Goal: Answer question/provide support: Share knowledge or assist other users

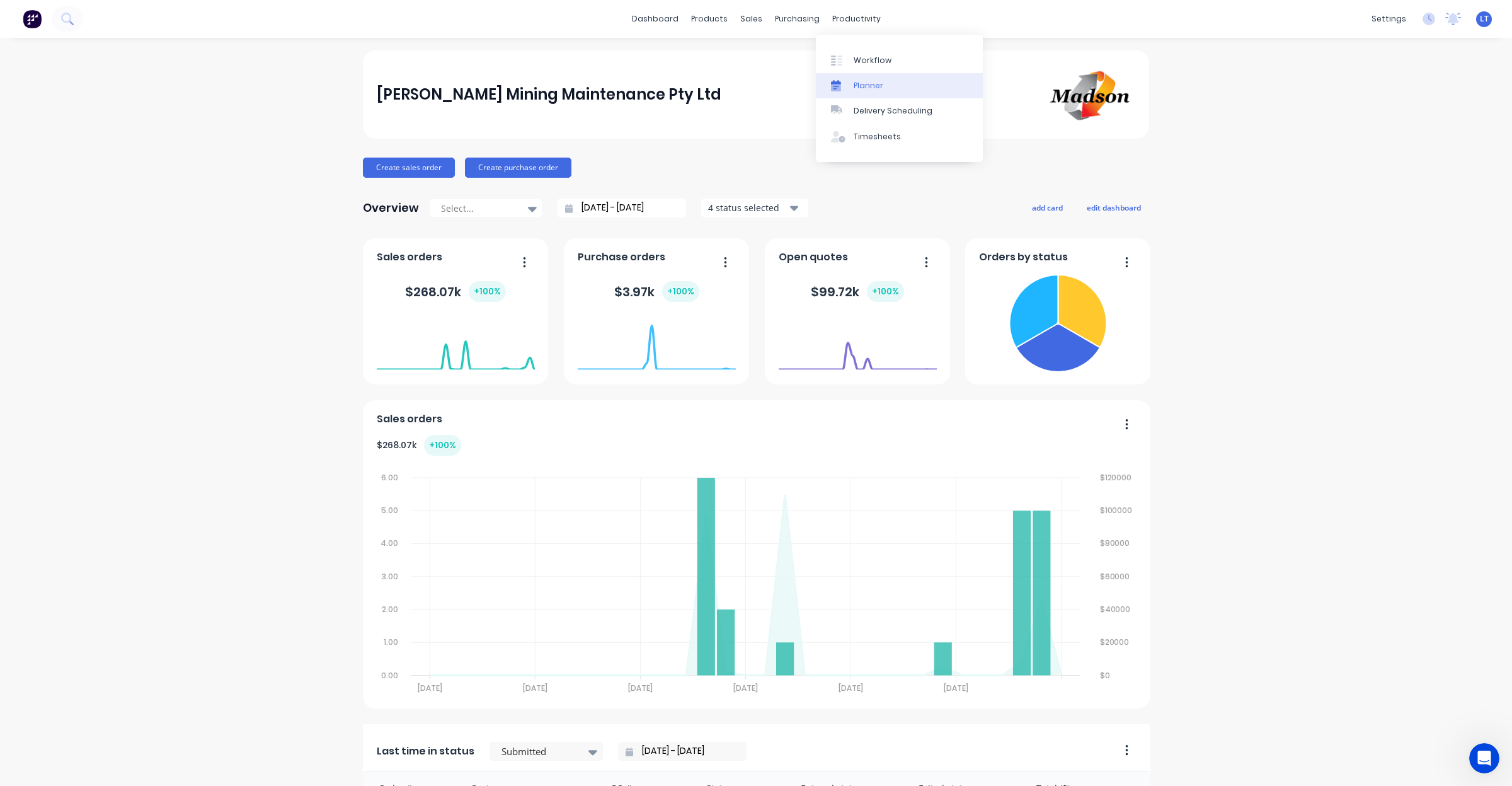
click at [864, 77] on link "Planner" at bounding box center [899, 86] width 167 height 26
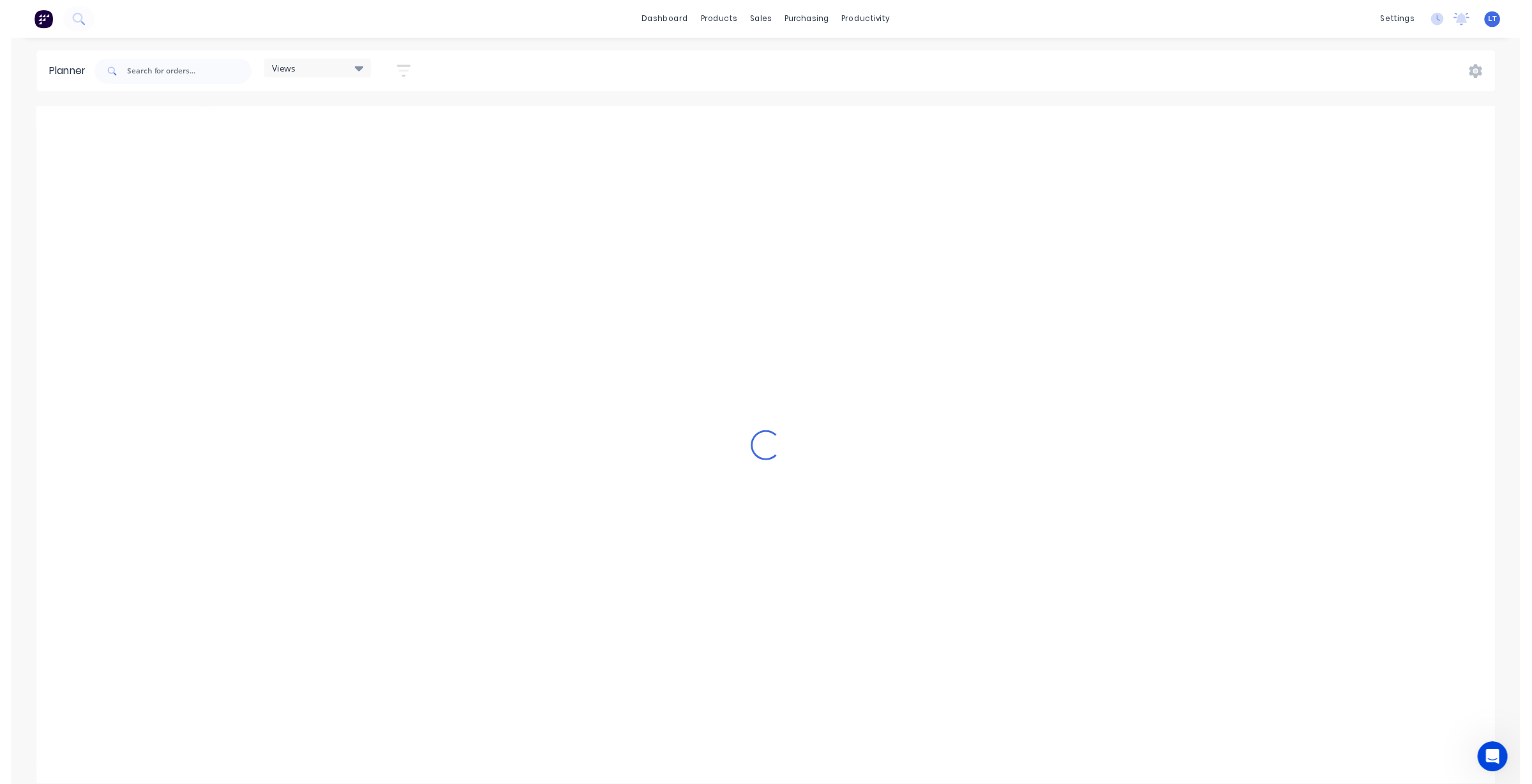
scroll to position [0, 1839]
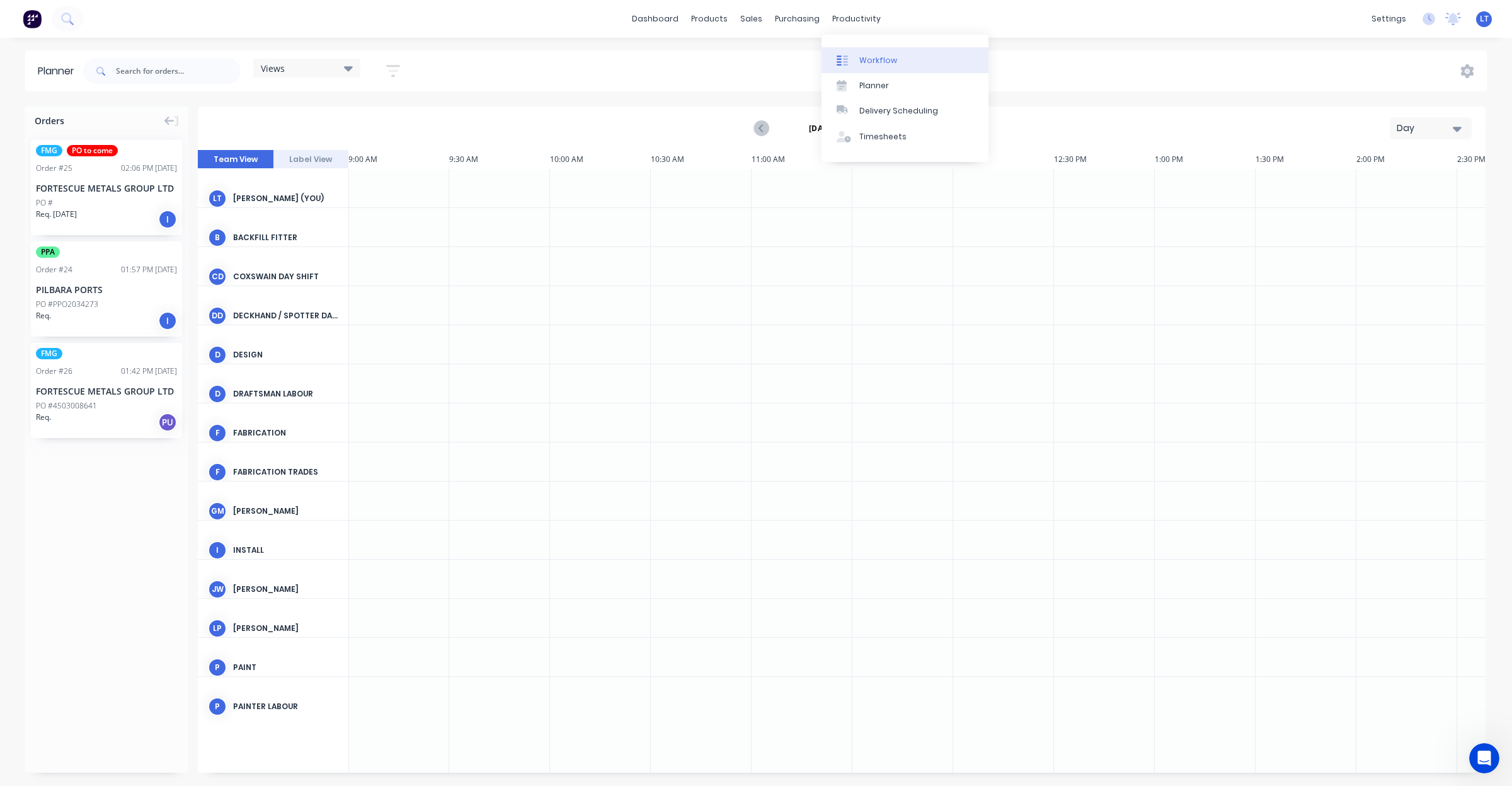
click at [867, 63] on div "Workflow" at bounding box center [878, 60] width 38 height 11
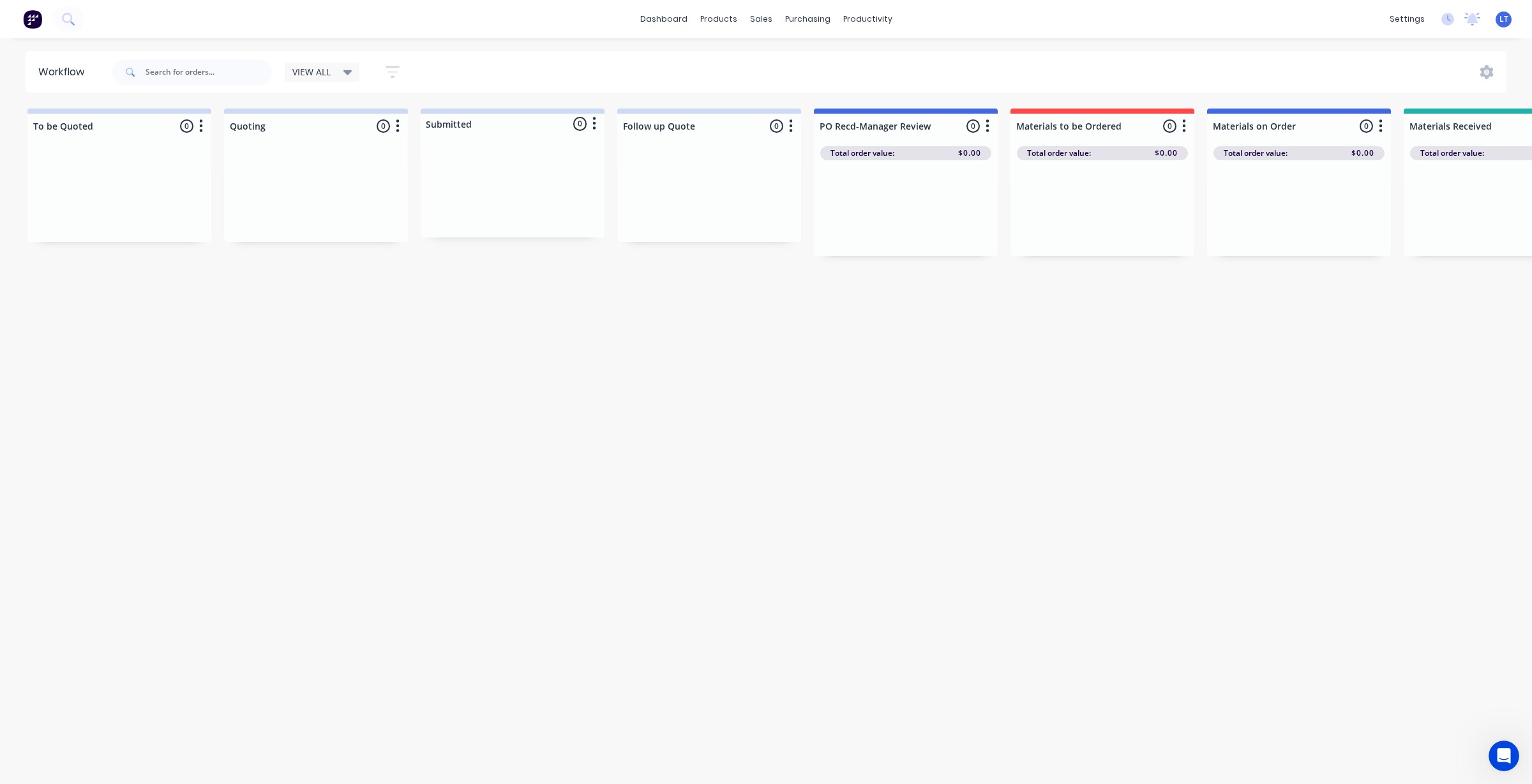
drag, startPoint x: 879, startPoint y: 340, endPoint x: 615, endPoint y: 350, distance: 264.2
click at [616, 349] on div "Workflow VIEW ALL Save new view None edit VIEW ALL (Default) edit Show/Hide sta…" at bounding box center [766, 405] width 1532 height 707
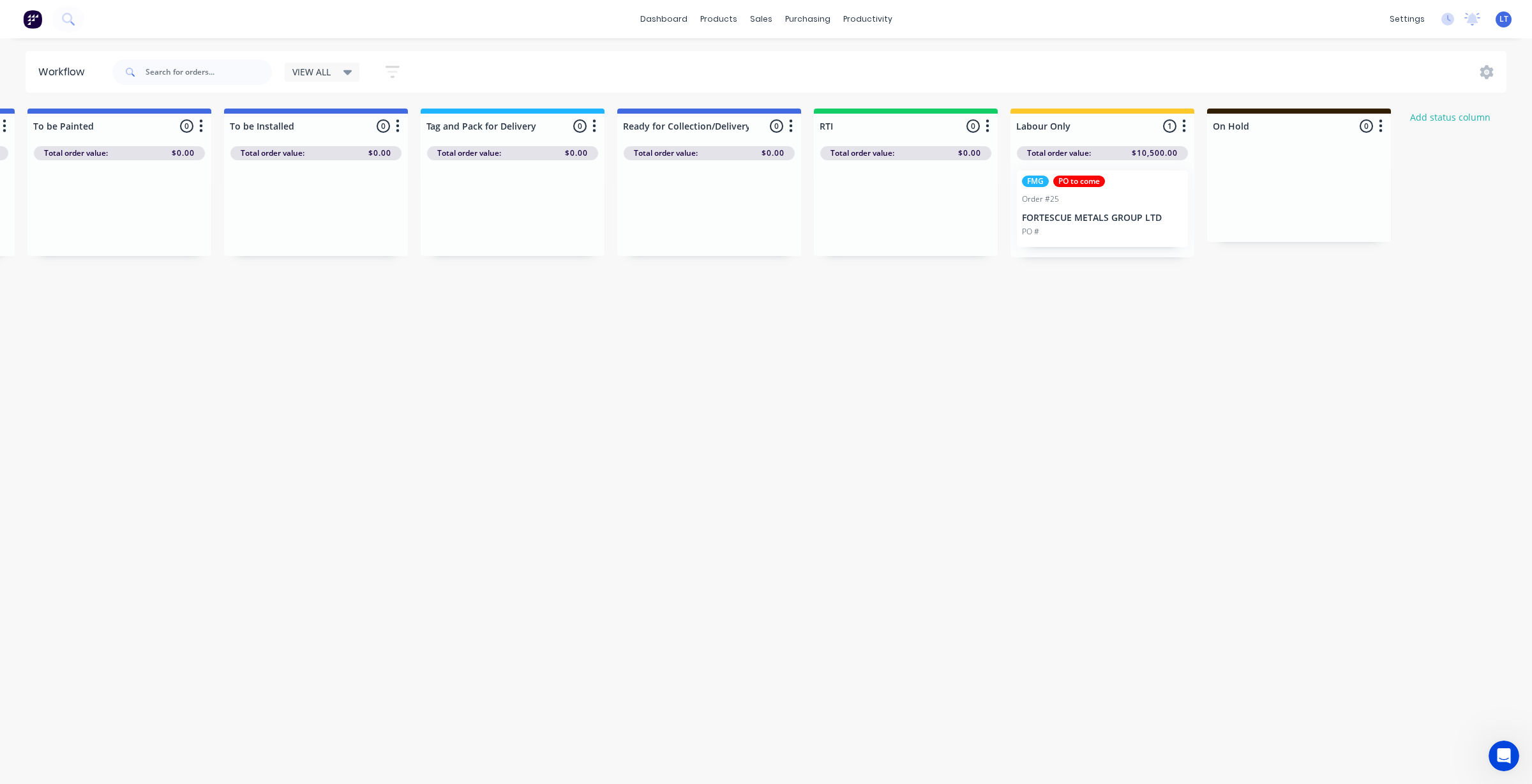
scroll to position [0, 2078]
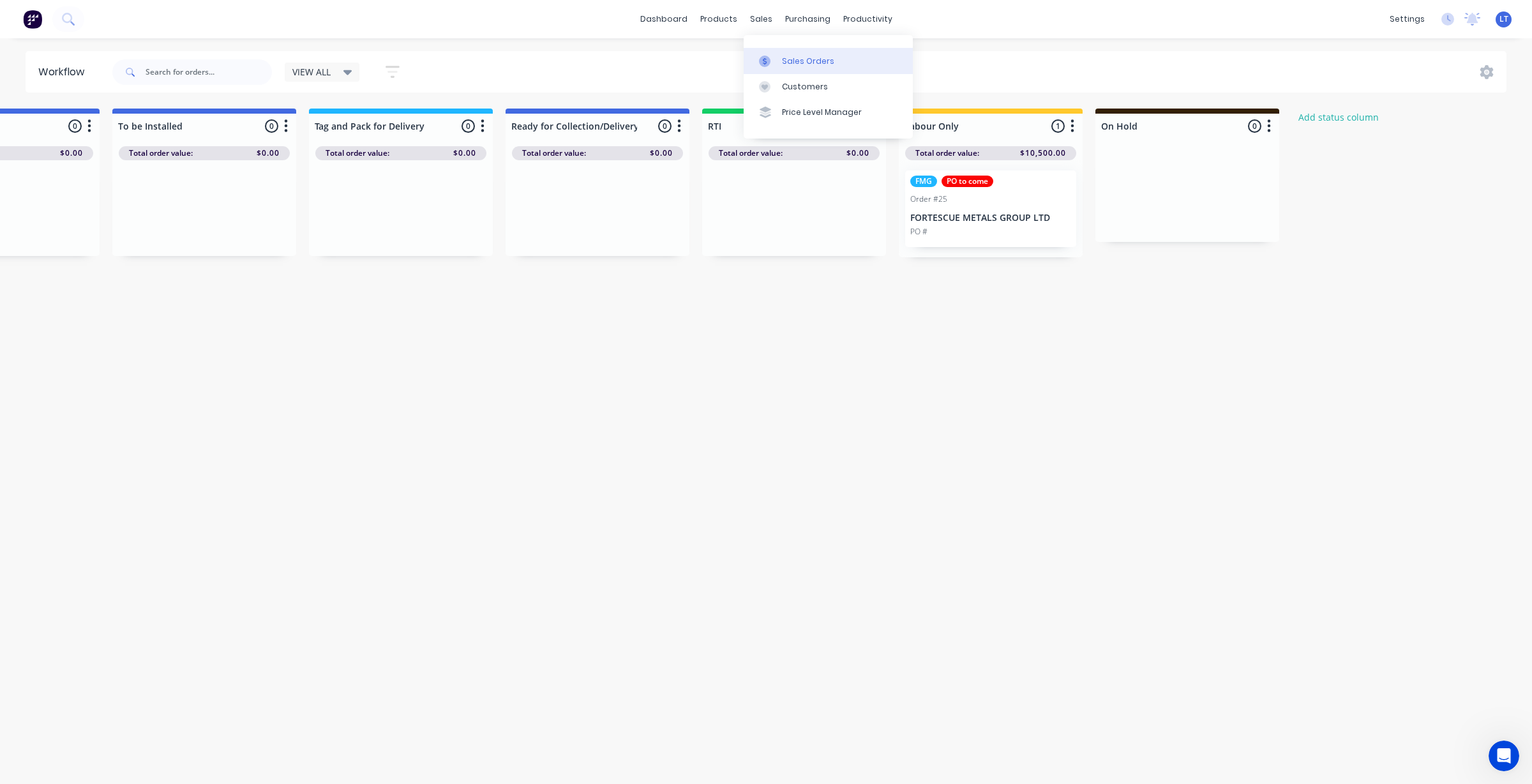
click at [784, 62] on div "Sales Orders" at bounding box center [808, 61] width 52 height 11
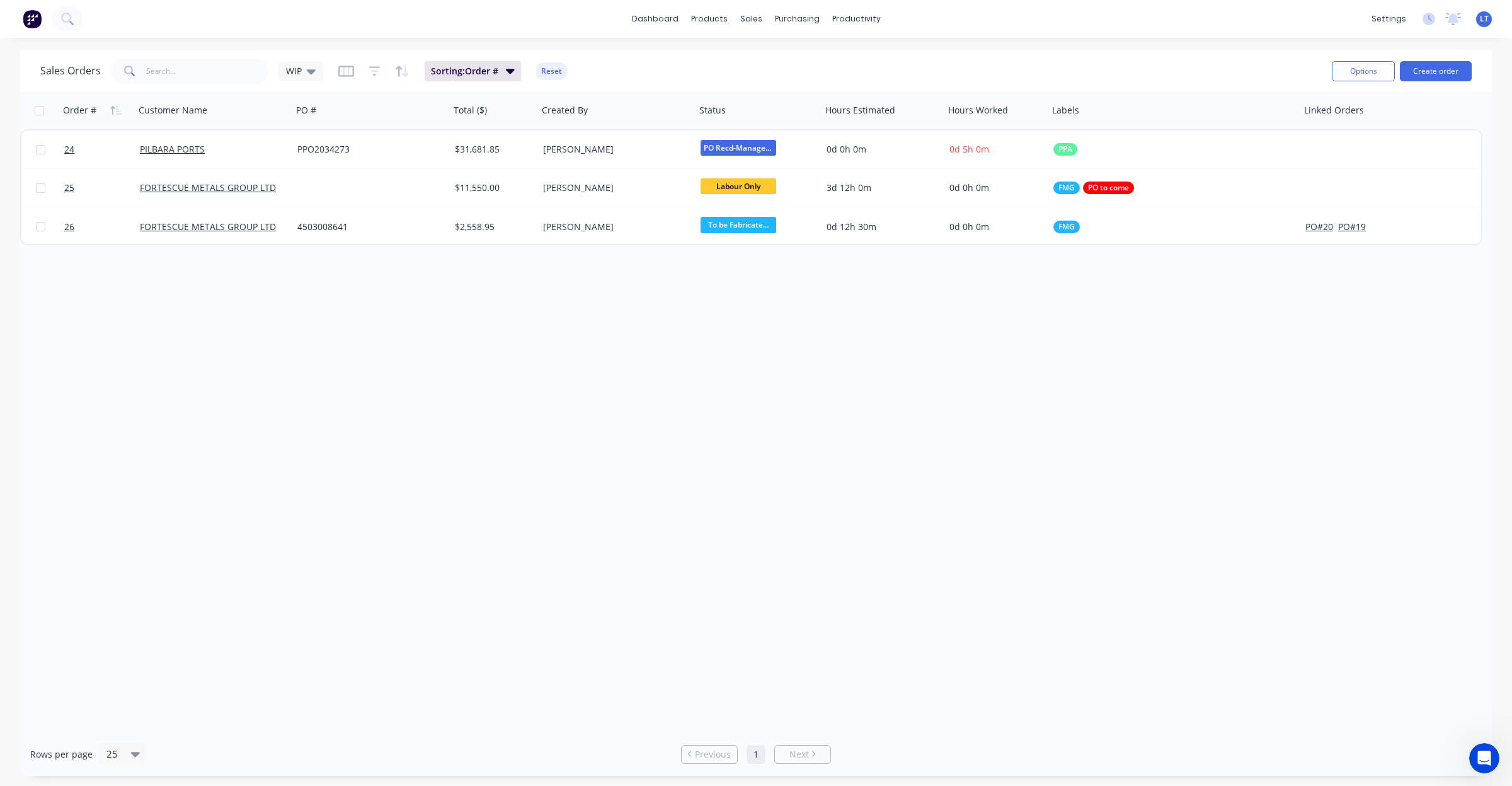
drag, startPoint x: 678, startPoint y: 344, endPoint x: 608, endPoint y: 344, distance: 70.0
click at [608, 344] on div "Order # Customer Name PO # Total ($) Created By Status Hours Estimated Hours Wo…" at bounding box center [756, 411] width 1472 height 641
click at [1489, 760] on icon "Open Intercom Messenger" at bounding box center [1484, 758] width 21 height 21
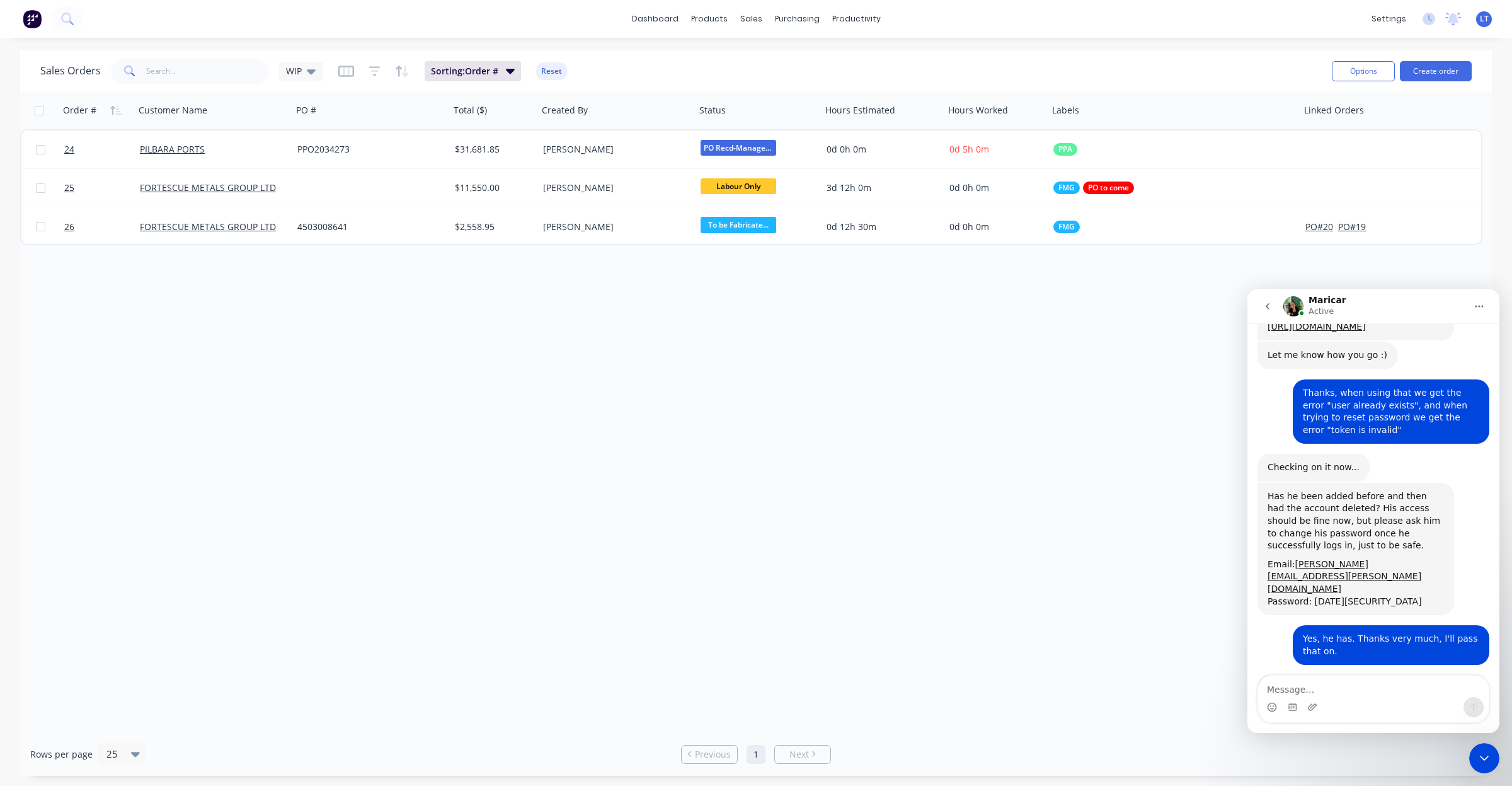
scroll to position [270, 0]
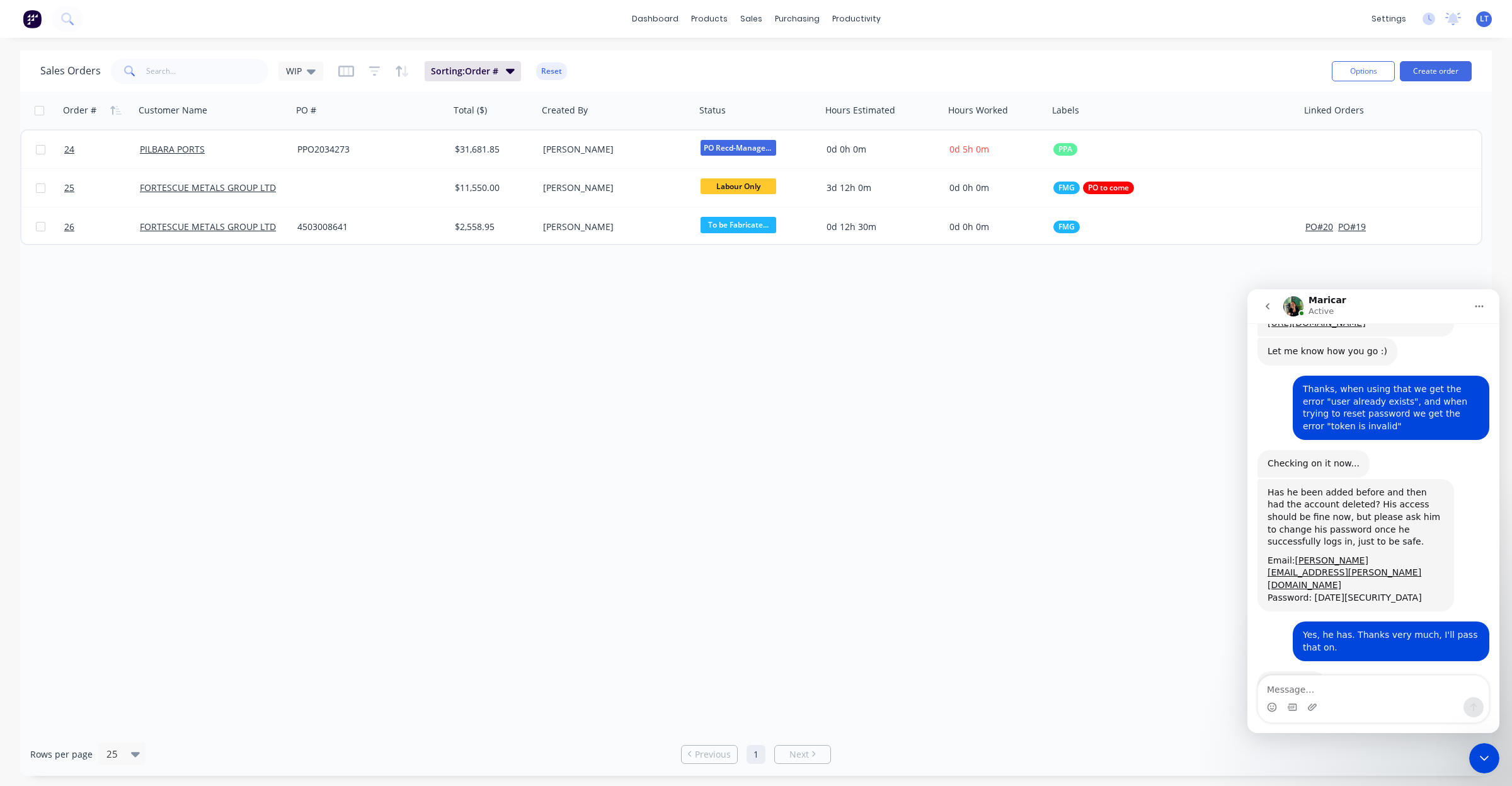
click at [1270, 306] on icon "go back" at bounding box center [1267, 306] width 10 height 10
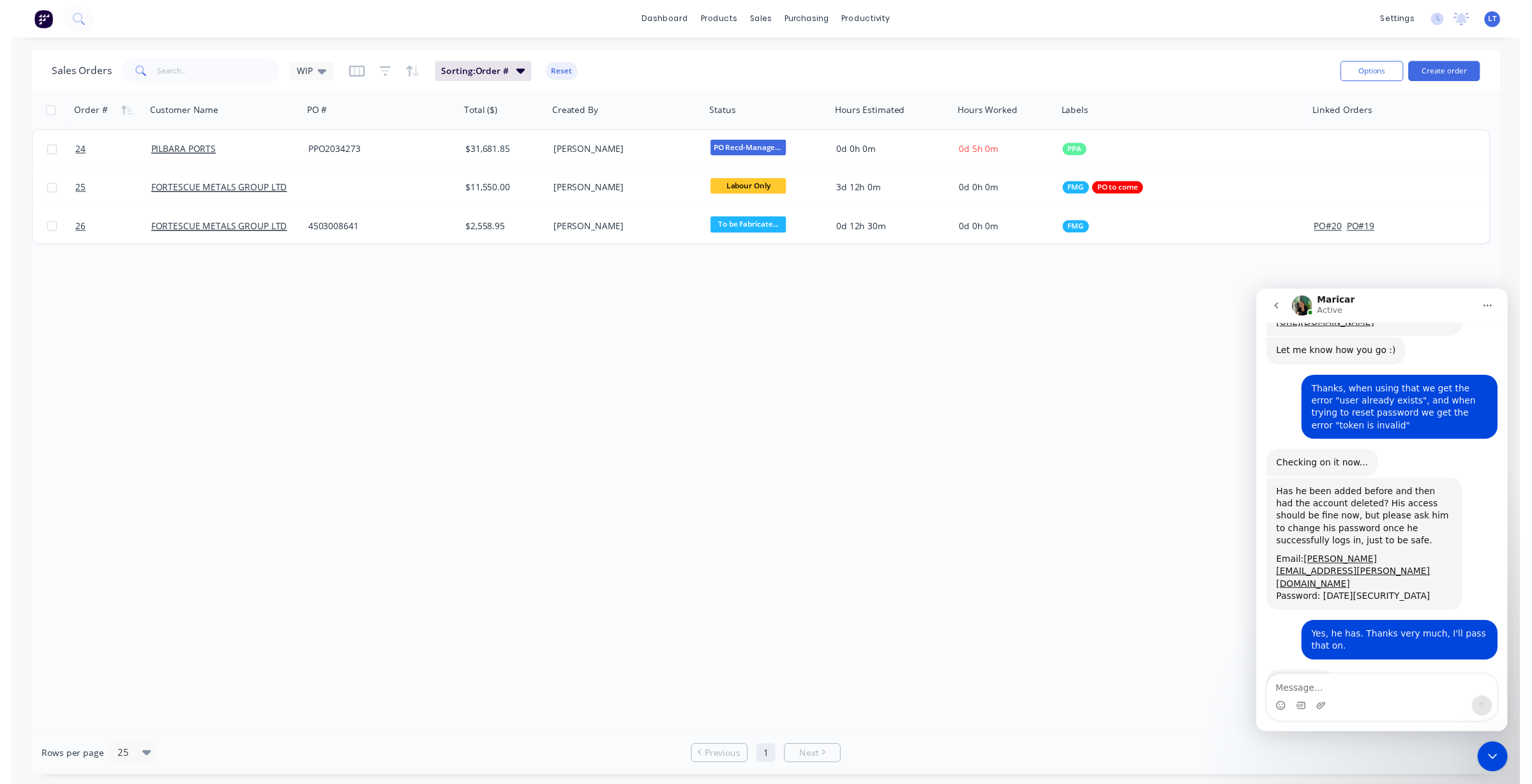
scroll to position [0, 0]
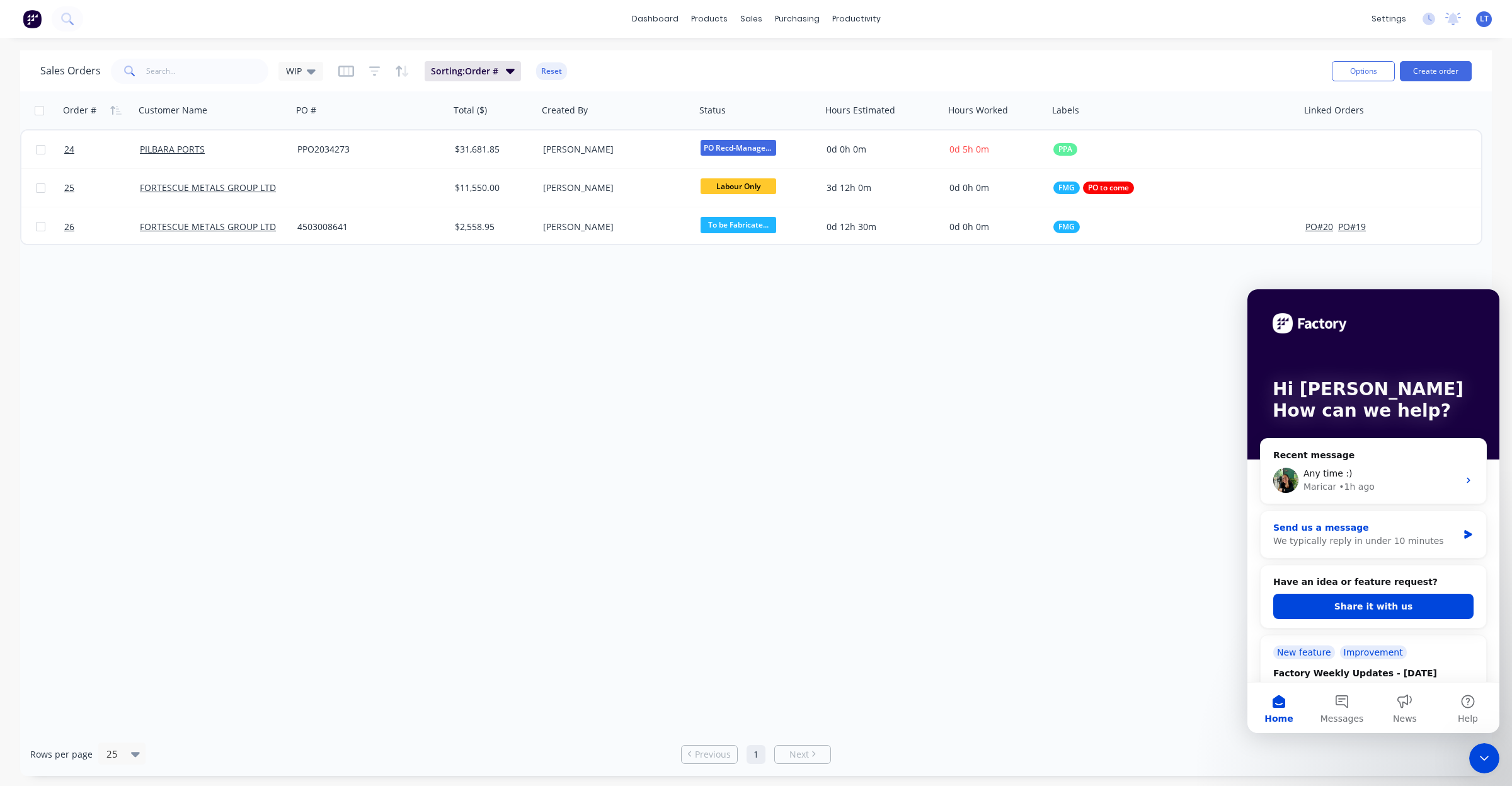
click at [1343, 542] on div "We typically reply in under 10 minutes" at bounding box center [1366, 541] width 185 height 13
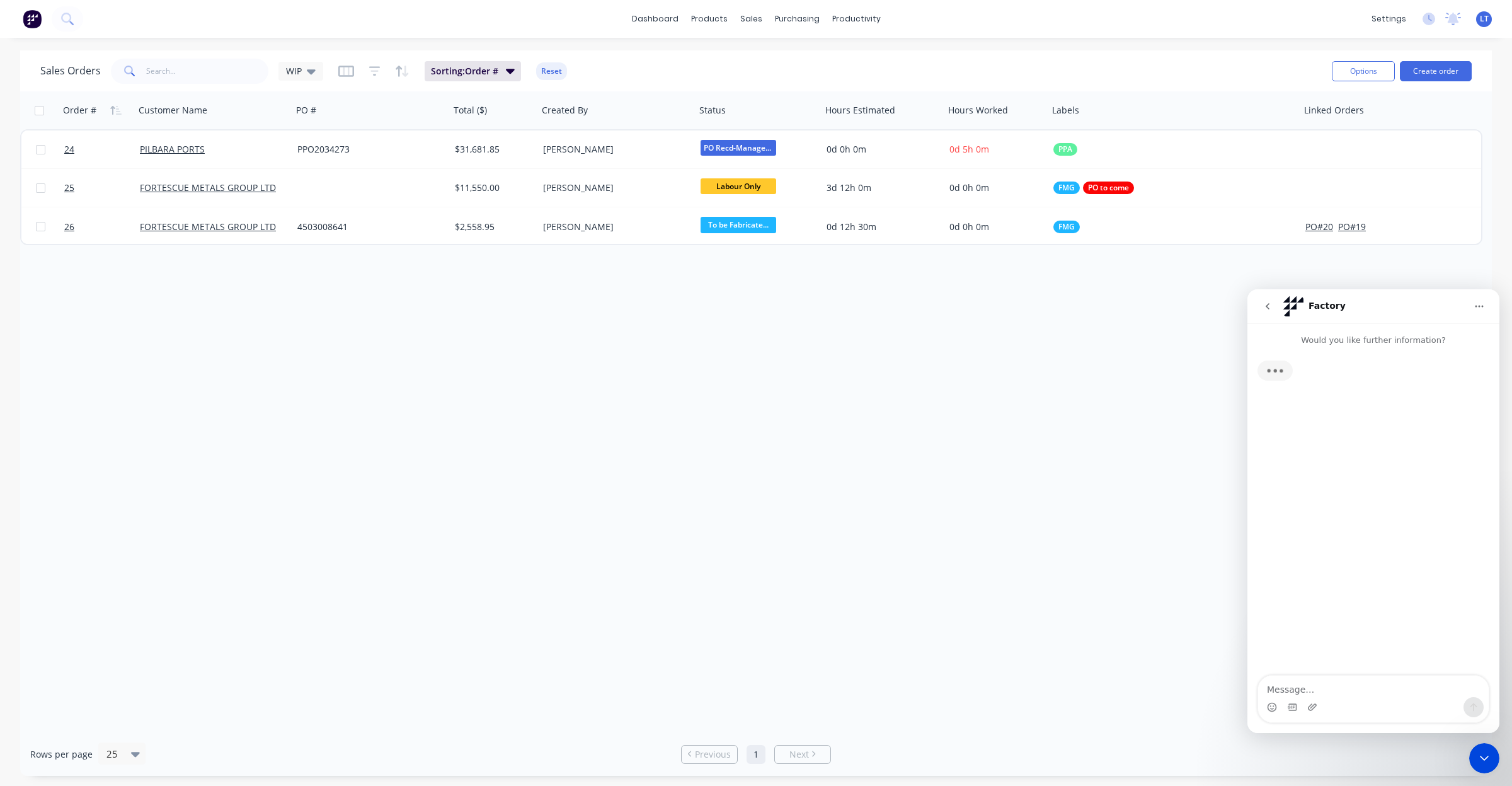
click at [1333, 689] on textarea "Message…" at bounding box center [1373, 686] width 230 height 21
type textarea "Hi, I have 3 jobs in Sales Orders at the moment but only 1 is showing in the Wo…"
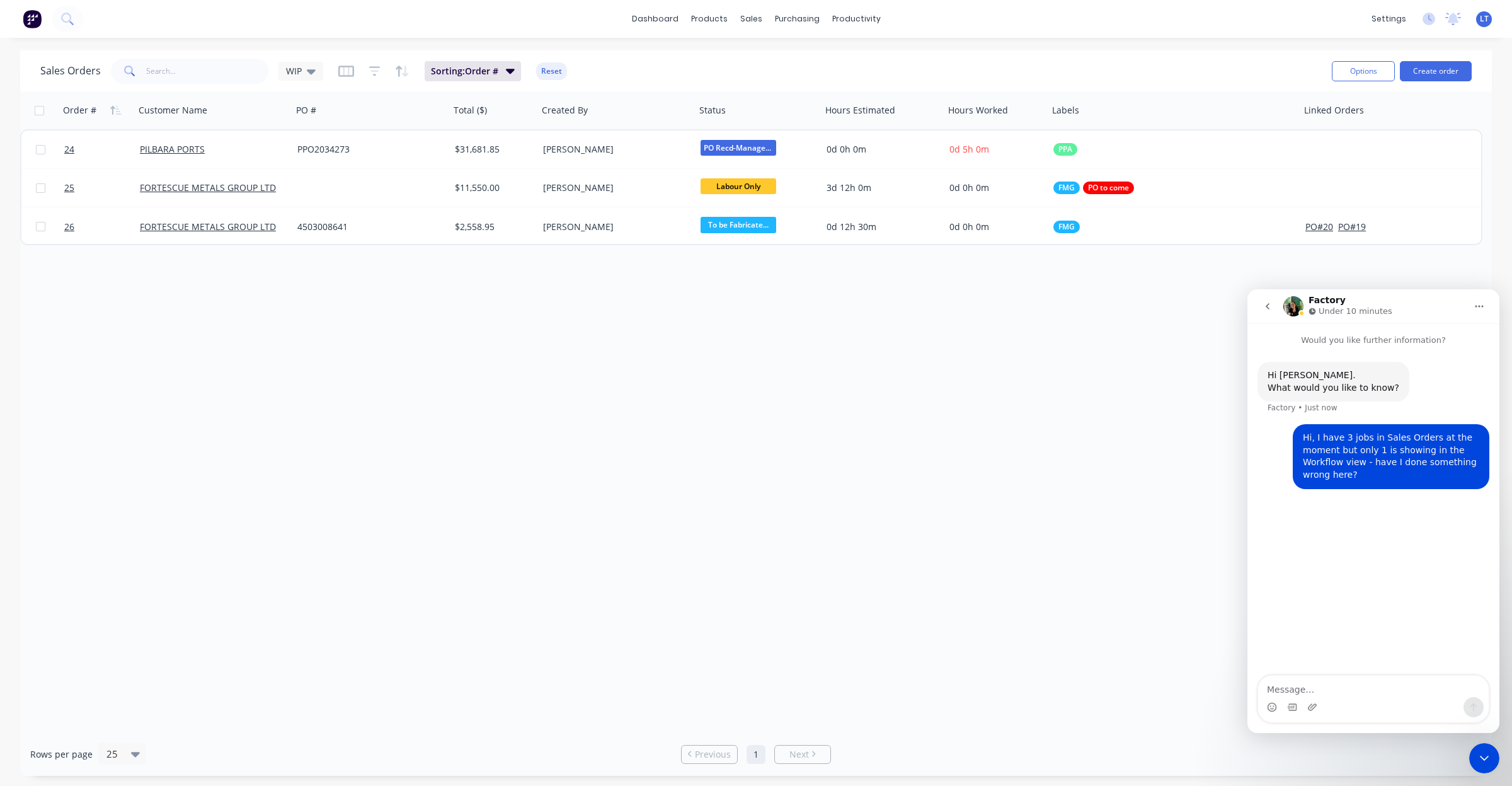
type textarea "0"
click at [877, 61] on div "Workflow" at bounding box center [878, 60] width 38 height 11
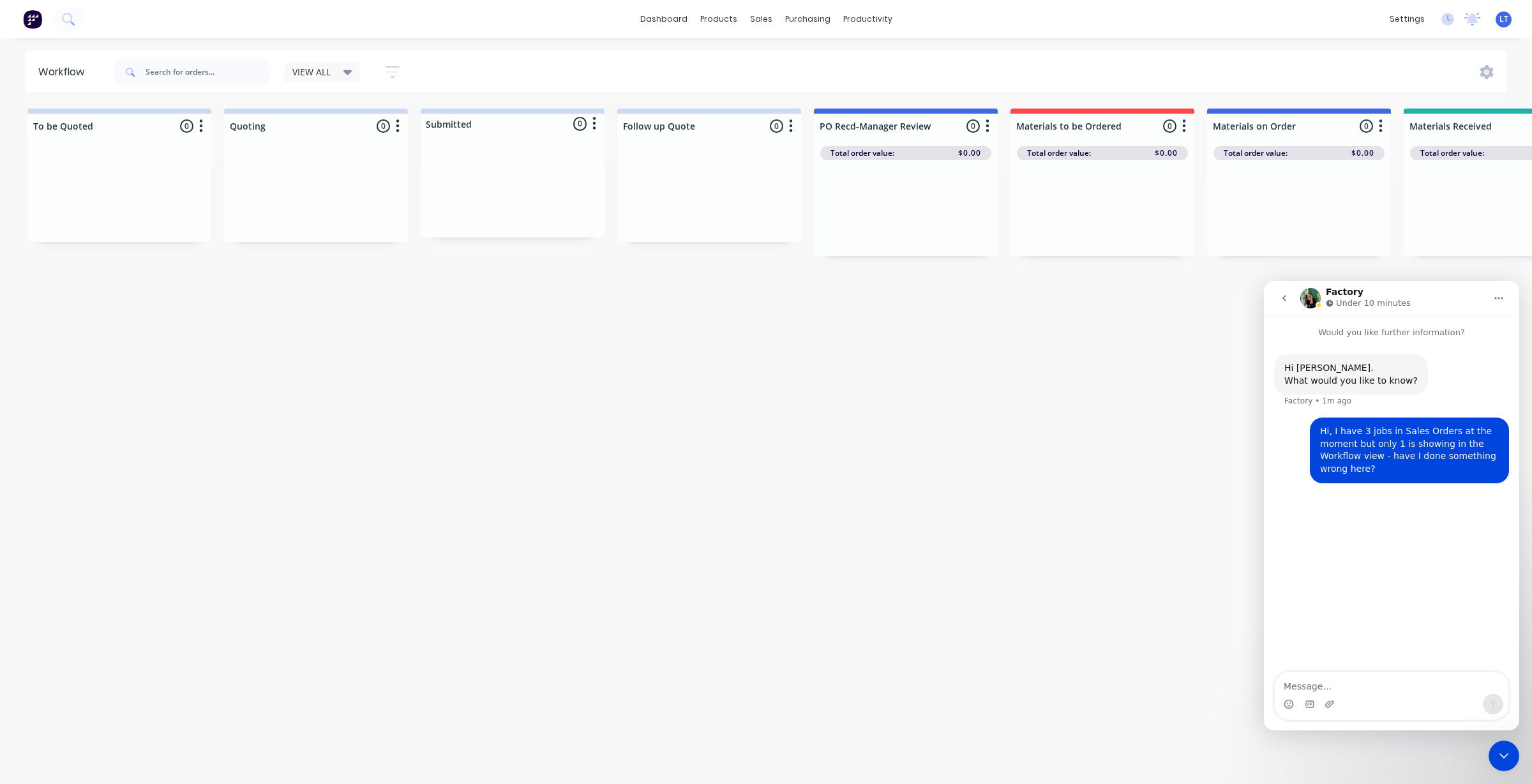
drag, startPoint x: 924, startPoint y: 382, endPoint x: 830, endPoint y: 370, distance: 94.8
click at [830, 370] on div "Workflow VIEW ALL Save new view None edit VIEW ALL (Default) edit Show/Hide sta…" at bounding box center [766, 405] width 1532 height 707
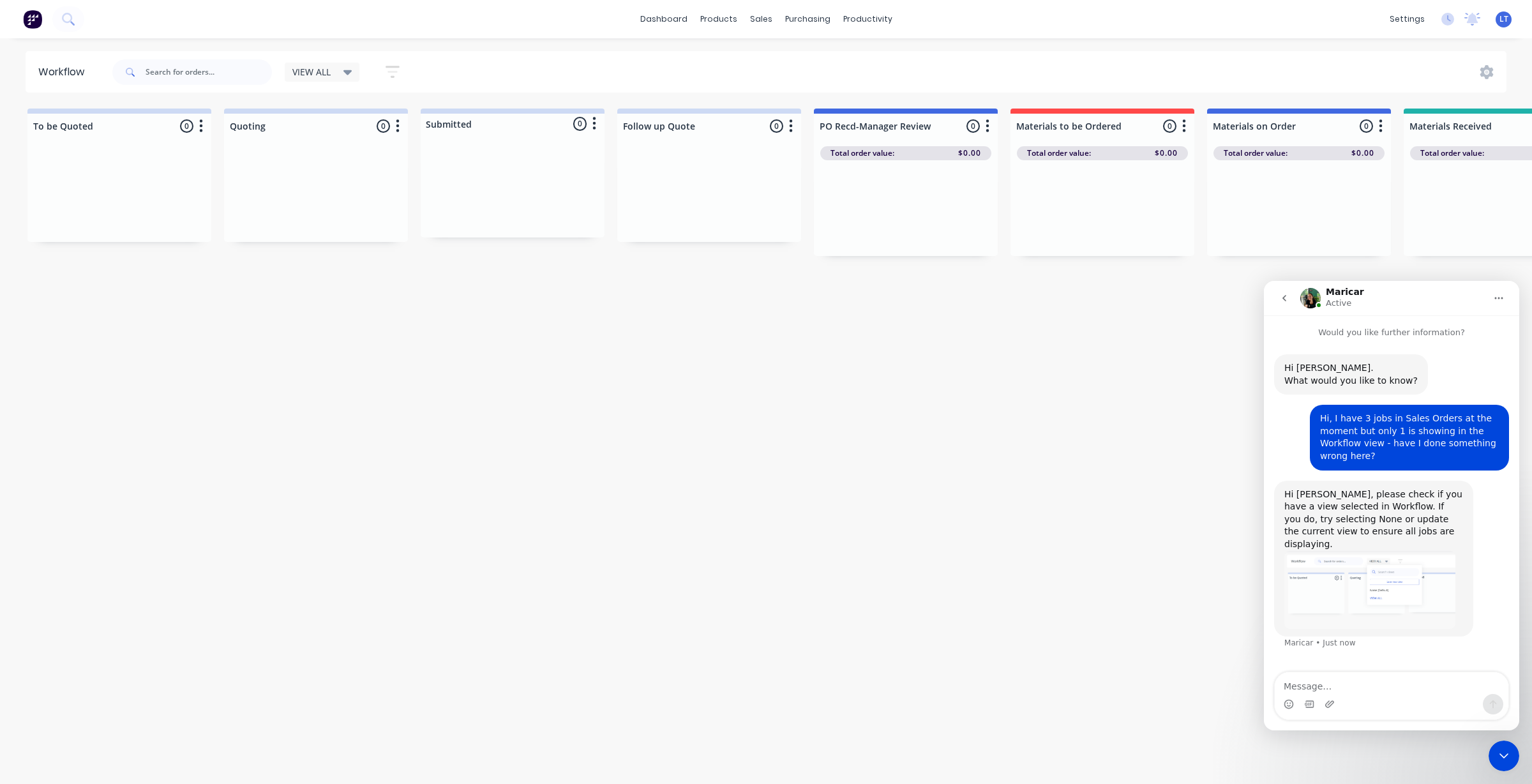
click at [1361, 523] on div "Hi Leya, please check if you have a view selected in Workflow. If you do, try s…" at bounding box center [1374, 520] width 179 height 63
click at [1341, 572] on img "Maricar says…" at bounding box center [1370, 589] width 171 height 78
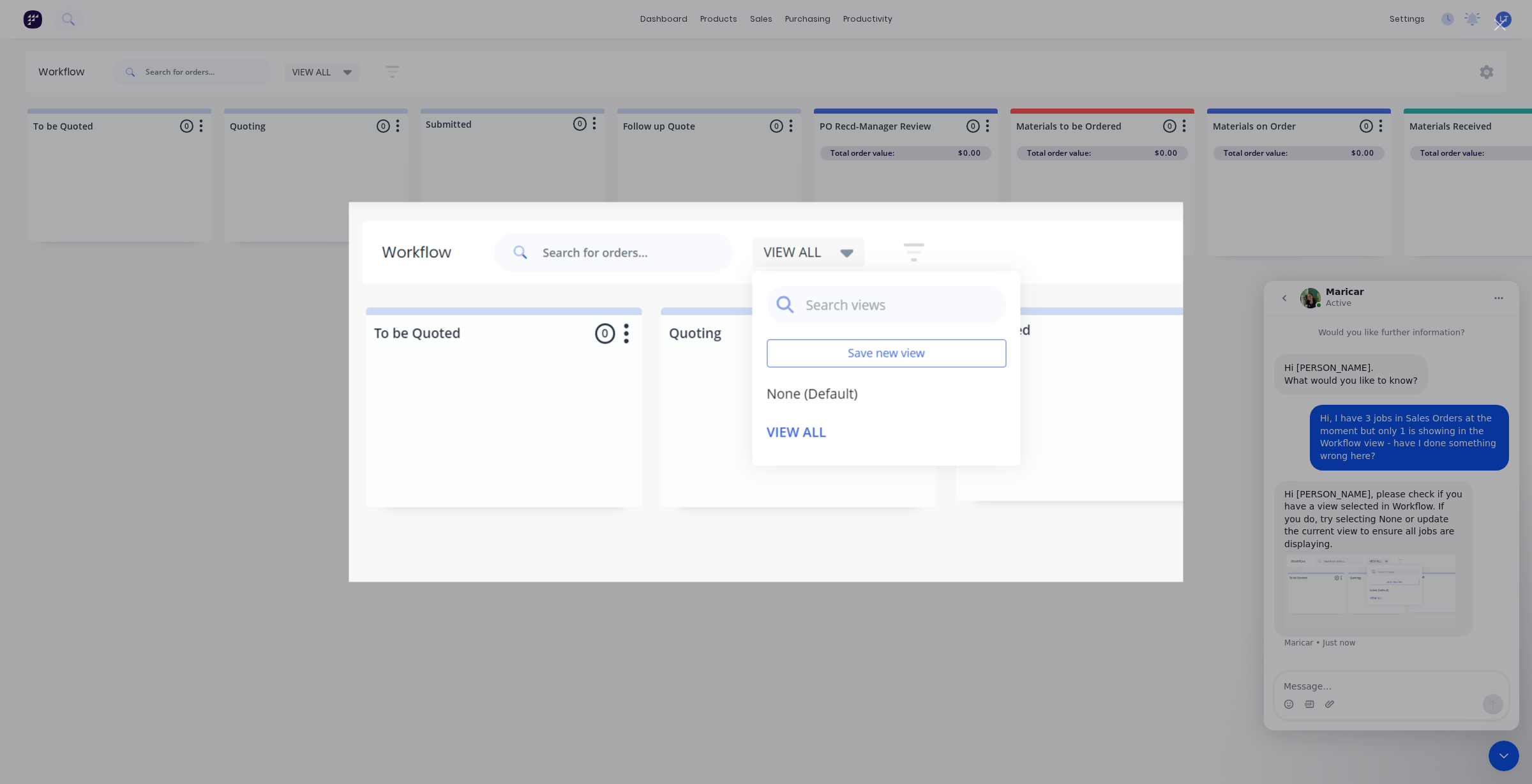
click at [277, 344] on div "Intercom messenger" at bounding box center [766, 392] width 1532 height 784
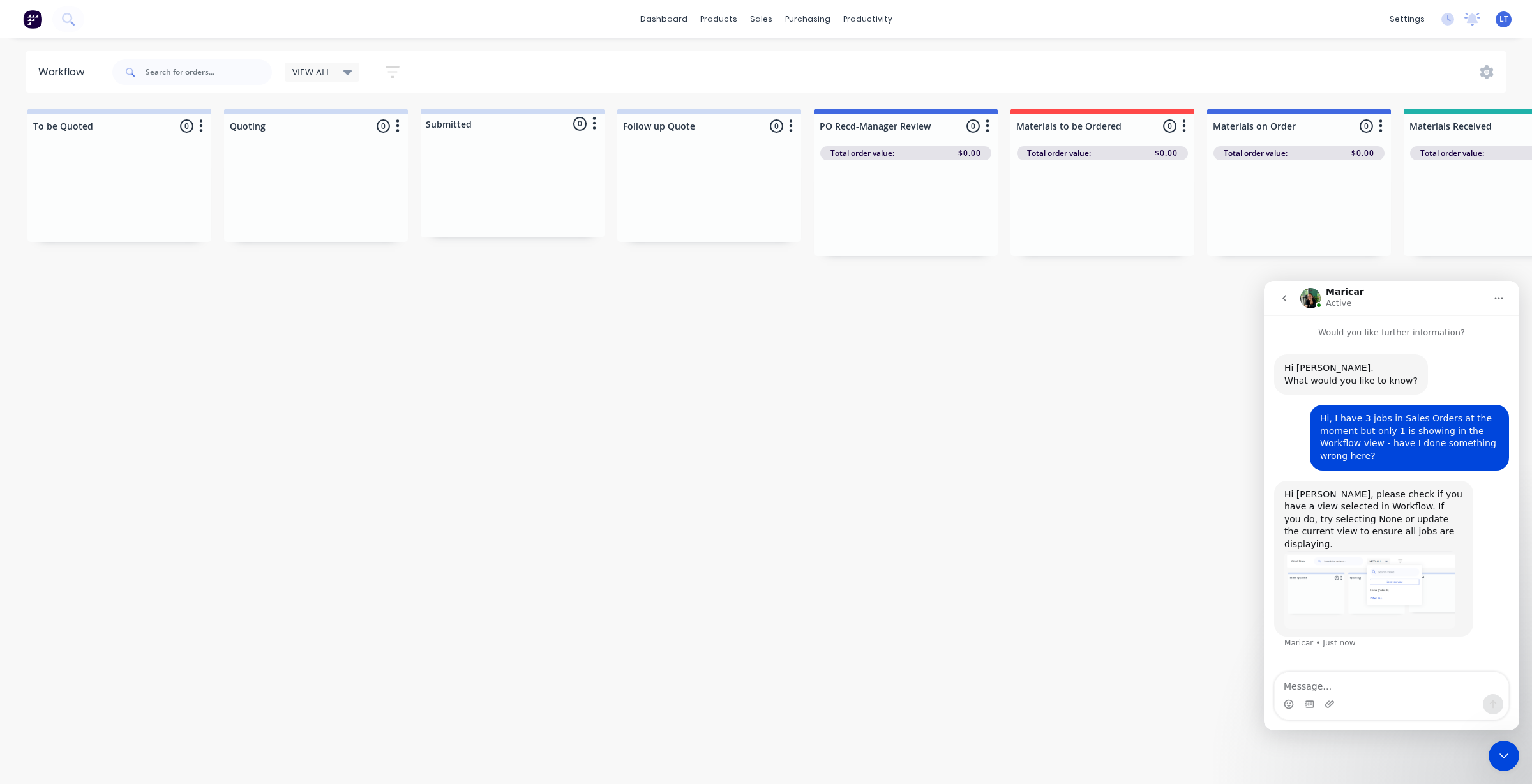
click at [342, 71] on div "VIEW ALL" at bounding box center [322, 72] width 60 height 11
click at [338, 192] on button "VIEW ALL (Default)" at bounding box center [362, 192] width 136 height 15
click at [313, 166] on button "None" at bounding box center [362, 166] width 136 height 15
click at [342, 198] on button "VIEW ALL (Default)" at bounding box center [362, 192] width 136 height 15
click at [317, 166] on button "None" at bounding box center [362, 166] width 136 height 15
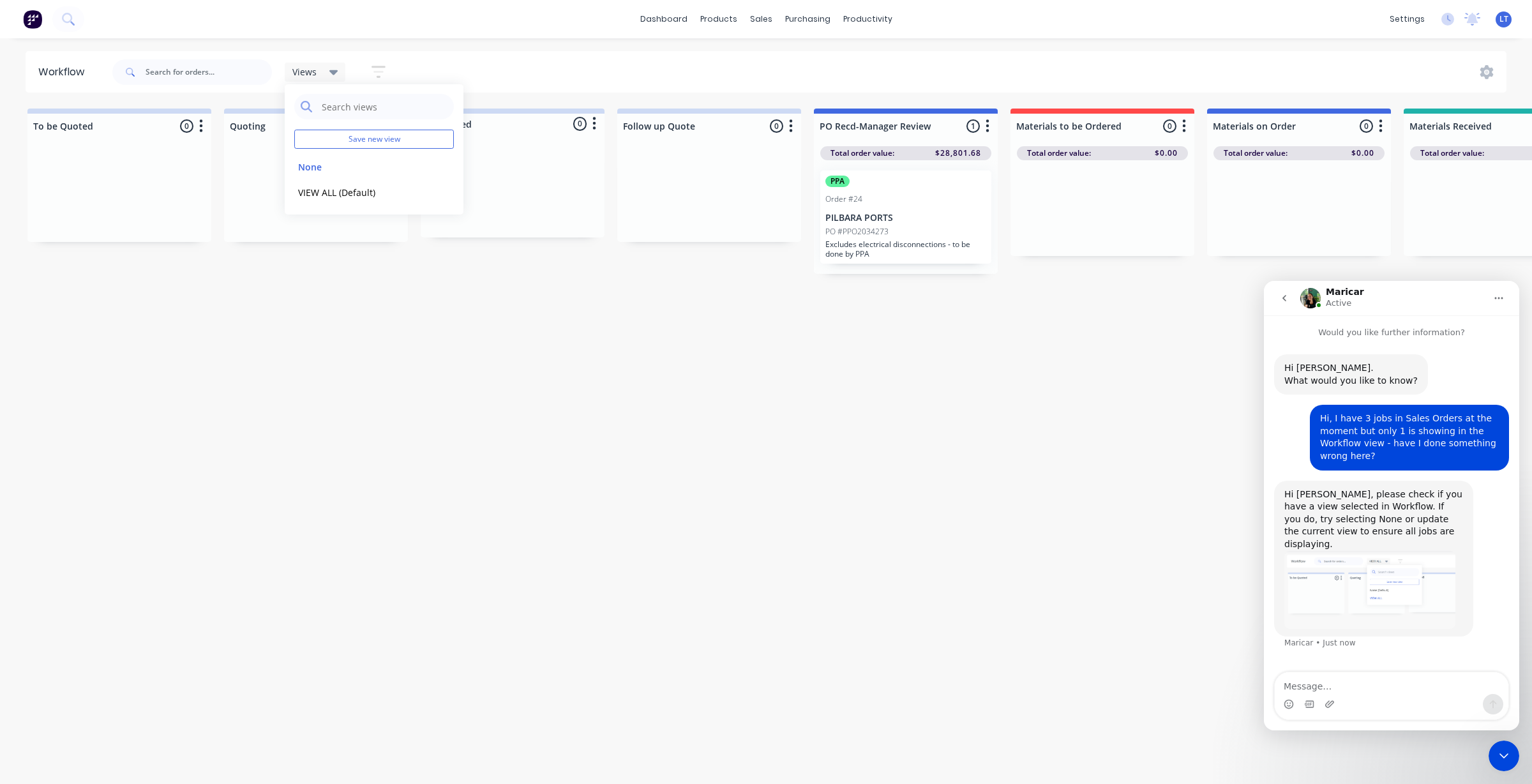
click at [1389, 697] on div "Intercom messenger" at bounding box center [1392, 704] width 233 height 20
click at [1390, 681] on textarea "Message…" at bounding box center [1392, 683] width 233 height 22
type textarea "thank you! I see them again when I press None."
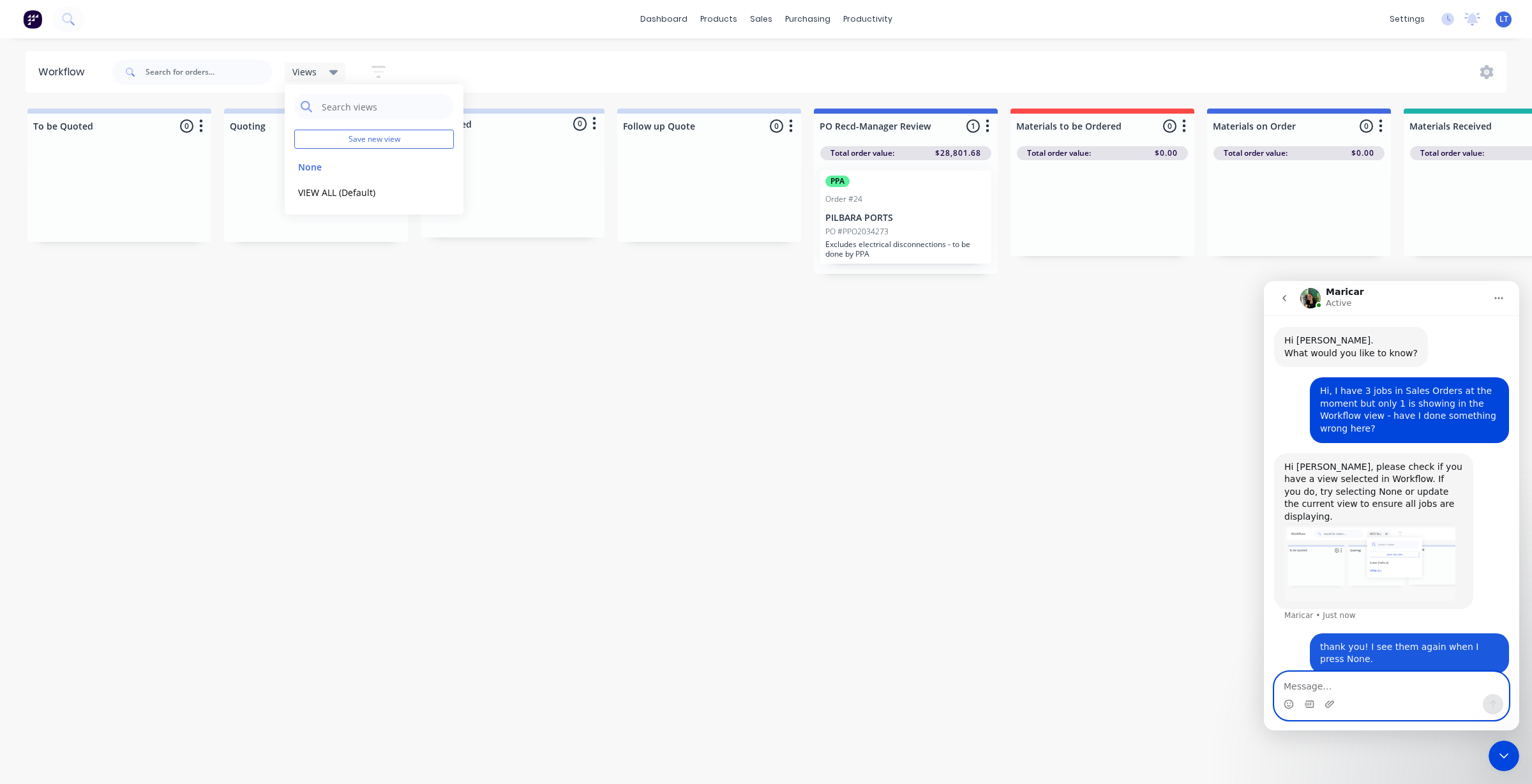
scroll to position [29, 0]
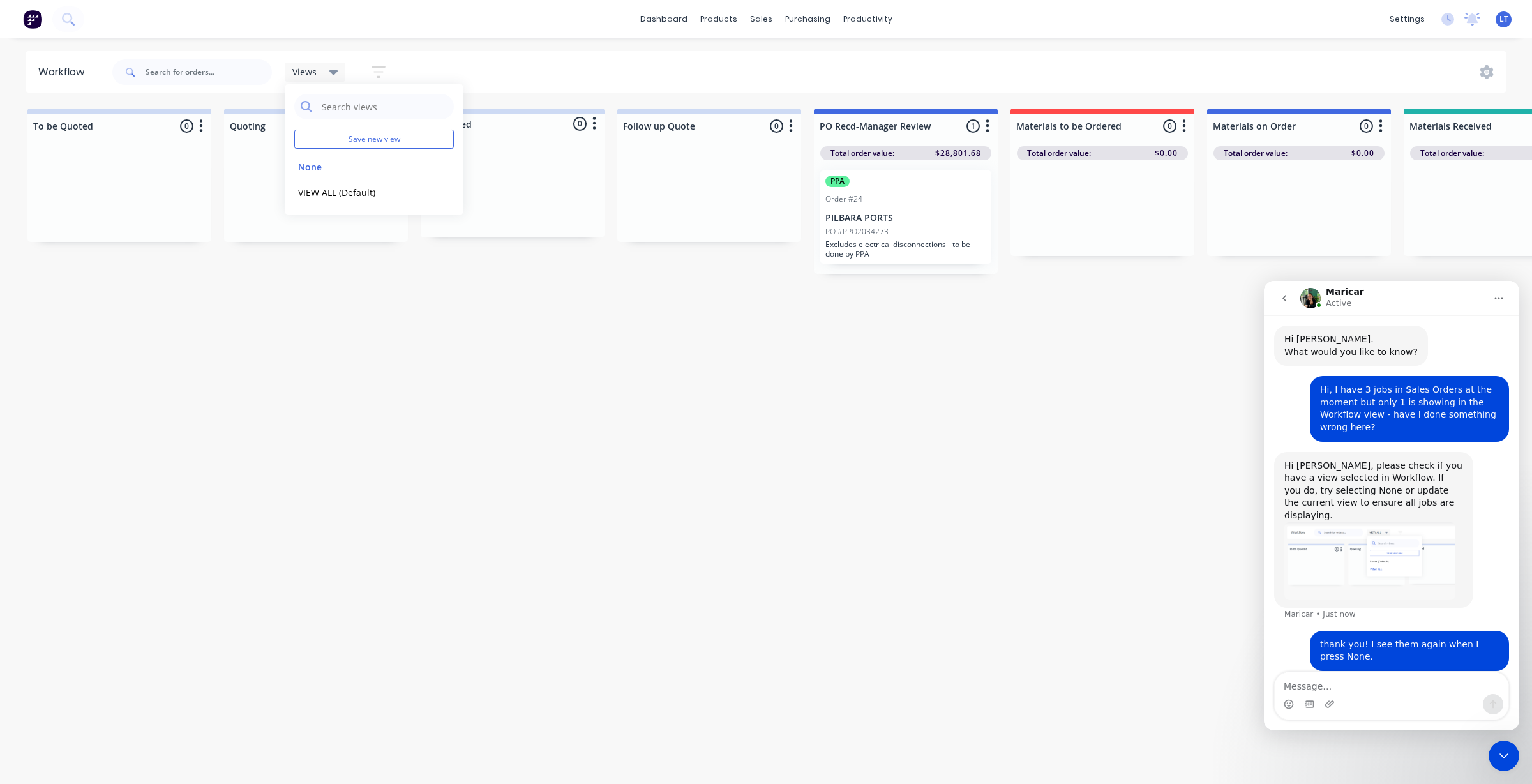
click at [1036, 498] on div "Workflow Views Save new view None edit VIEW ALL (Default) edit Show/Hide status…" at bounding box center [766, 405] width 1532 height 707
drag, startPoint x: 649, startPoint y: 528, endPoint x: 592, endPoint y: 525, distance: 57.1
click at [593, 525] on div "Workflow Views Save new view None edit VIEW ALL (Default) edit Show/Hide status…" at bounding box center [766, 405] width 1532 height 707
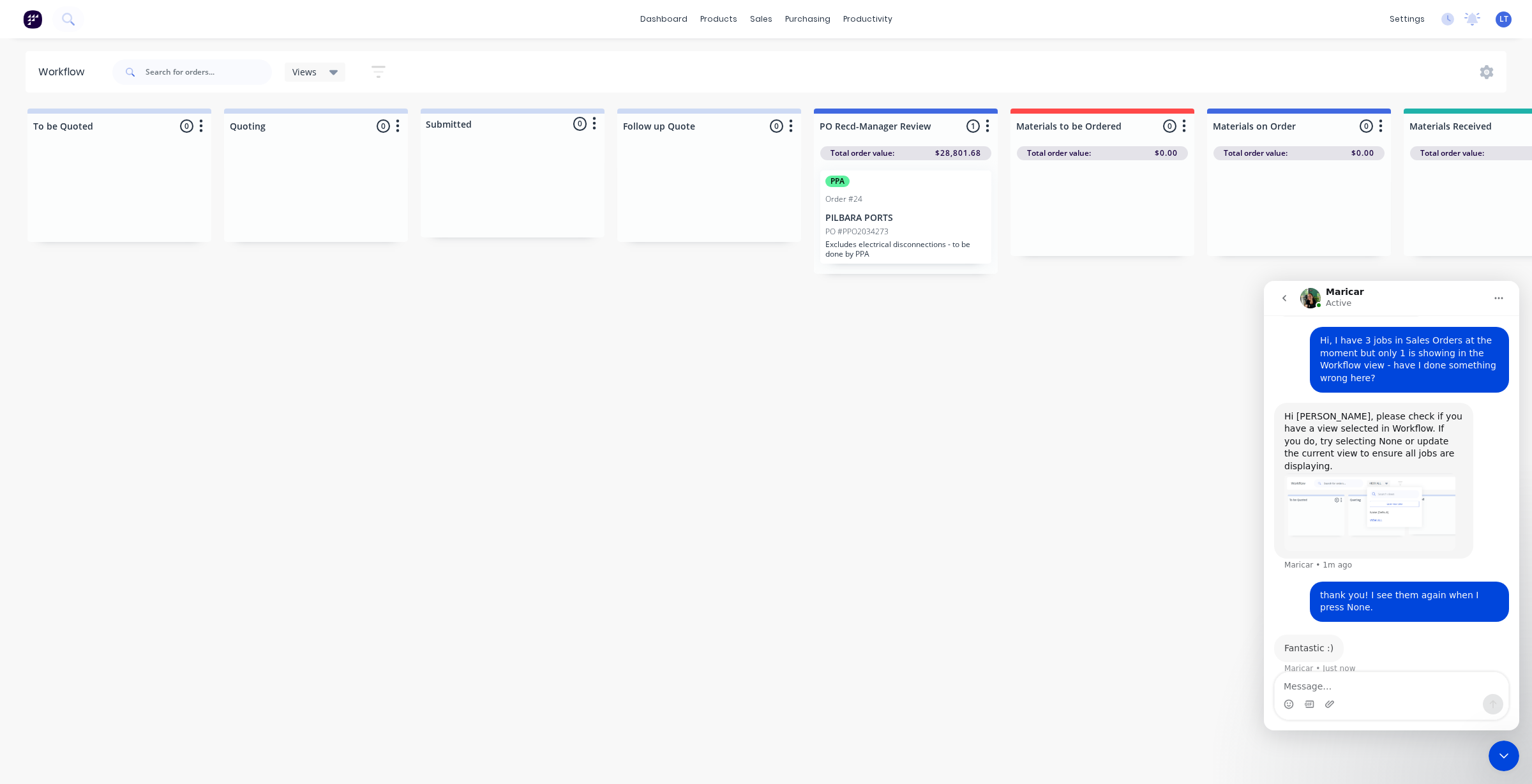
scroll to position [80, 0]
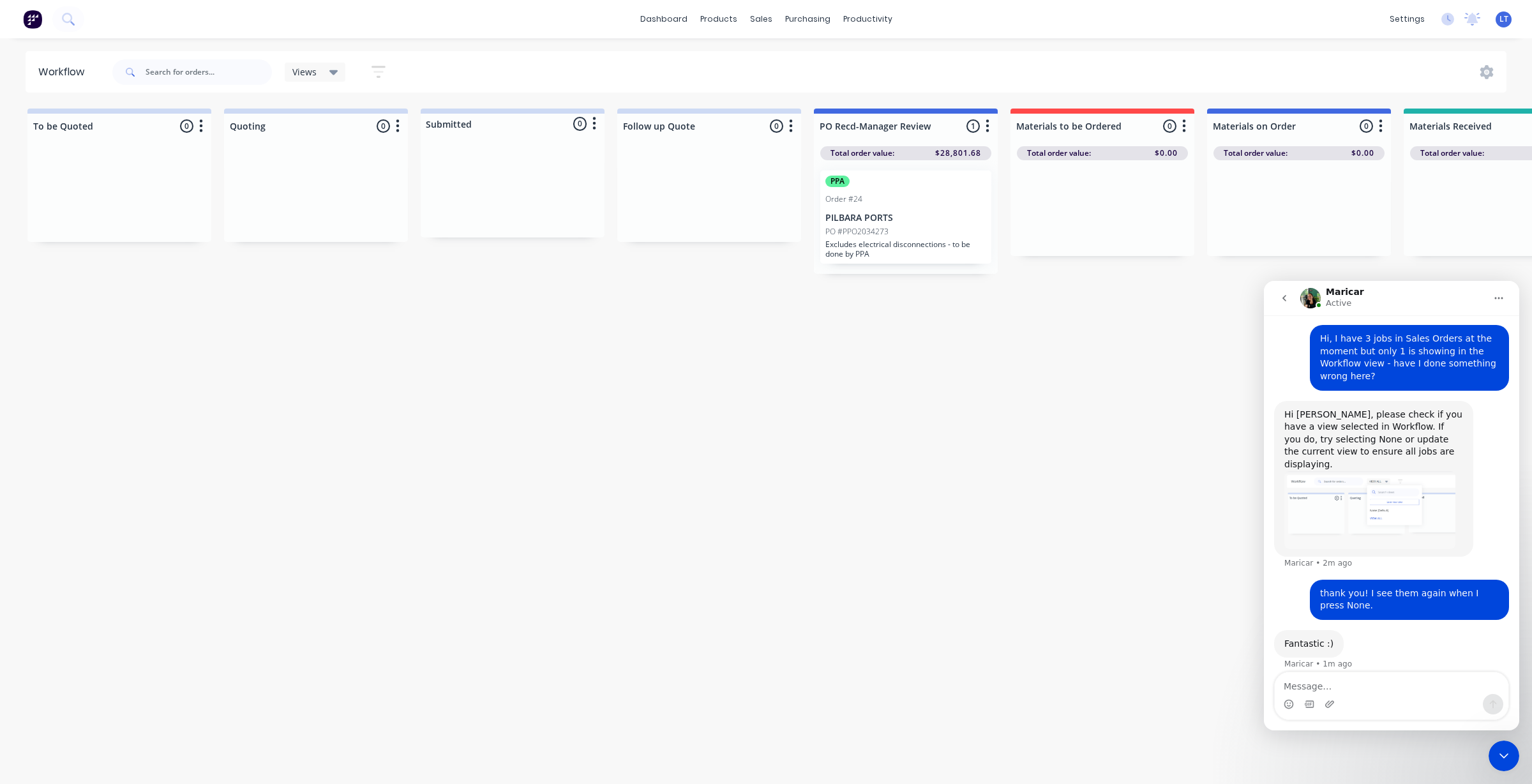
click at [1501, 762] on icon "Close Intercom Messenger" at bounding box center [1504, 756] width 15 height 15
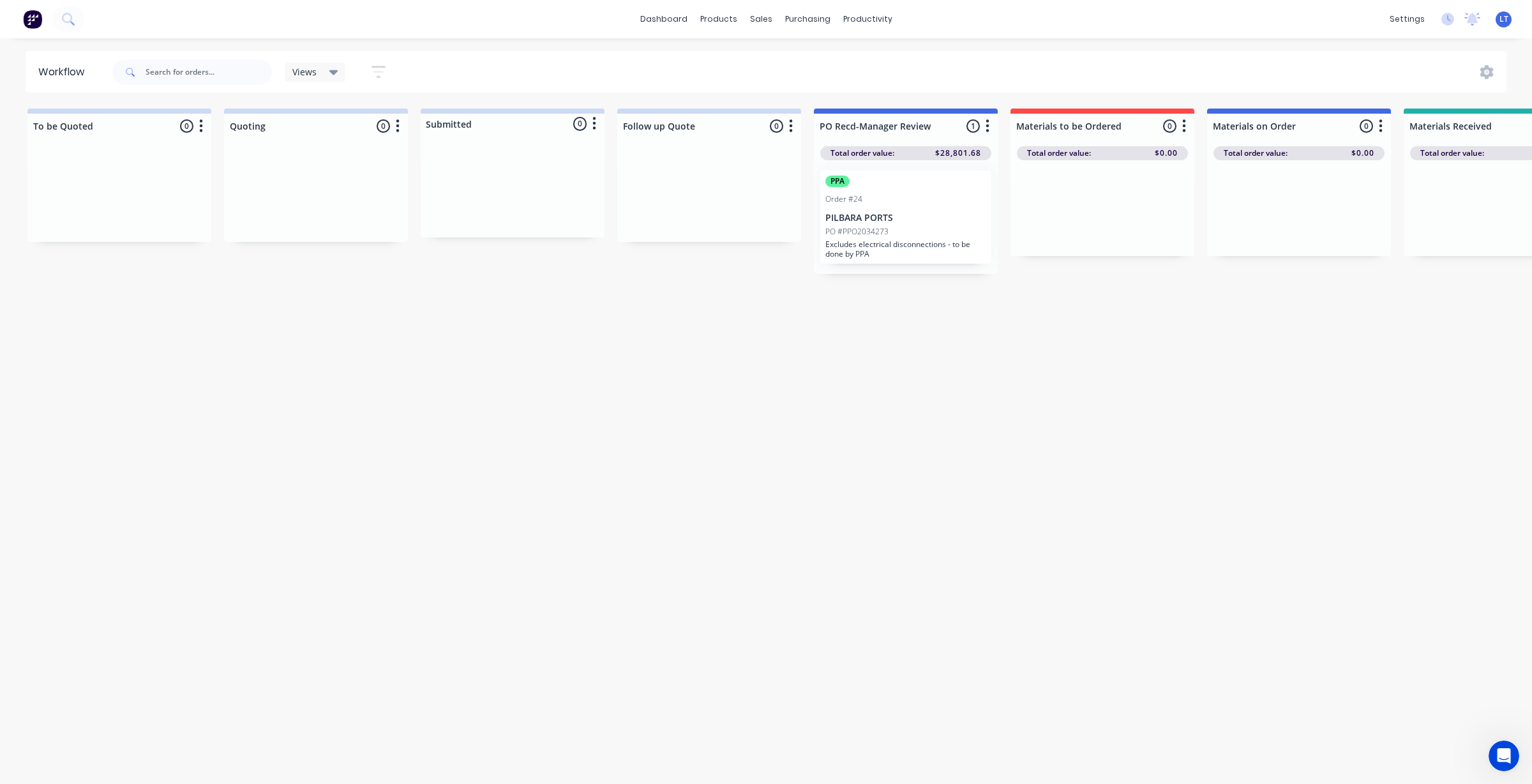
click at [701, 502] on div "Workflow Views Save new view None edit VIEW ALL (Default) edit Show/Hide status…" at bounding box center [766, 405] width 1532 height 707
drag, startPoint x: 701, startPoint y: 502, endPoint x: 608, endPoint y: 483, distance: 94.9
click at [571, 489] on div "Workflow Views Save new view None edit VIEW ALL (Default) edit Show/Hide status…" at bounding box center [766, 405] width 1532 height 707
click at [677, 480] on div "Workflow Views Save new view None edit VIEW ALL (Default) edit Show/Hide status…" at bounding box center [766, 405] width 1532 height 707
drag, startPoint x: 674, startPoint y: 480, endPoint x: 588, endPoint y: 475, distance: 86.1
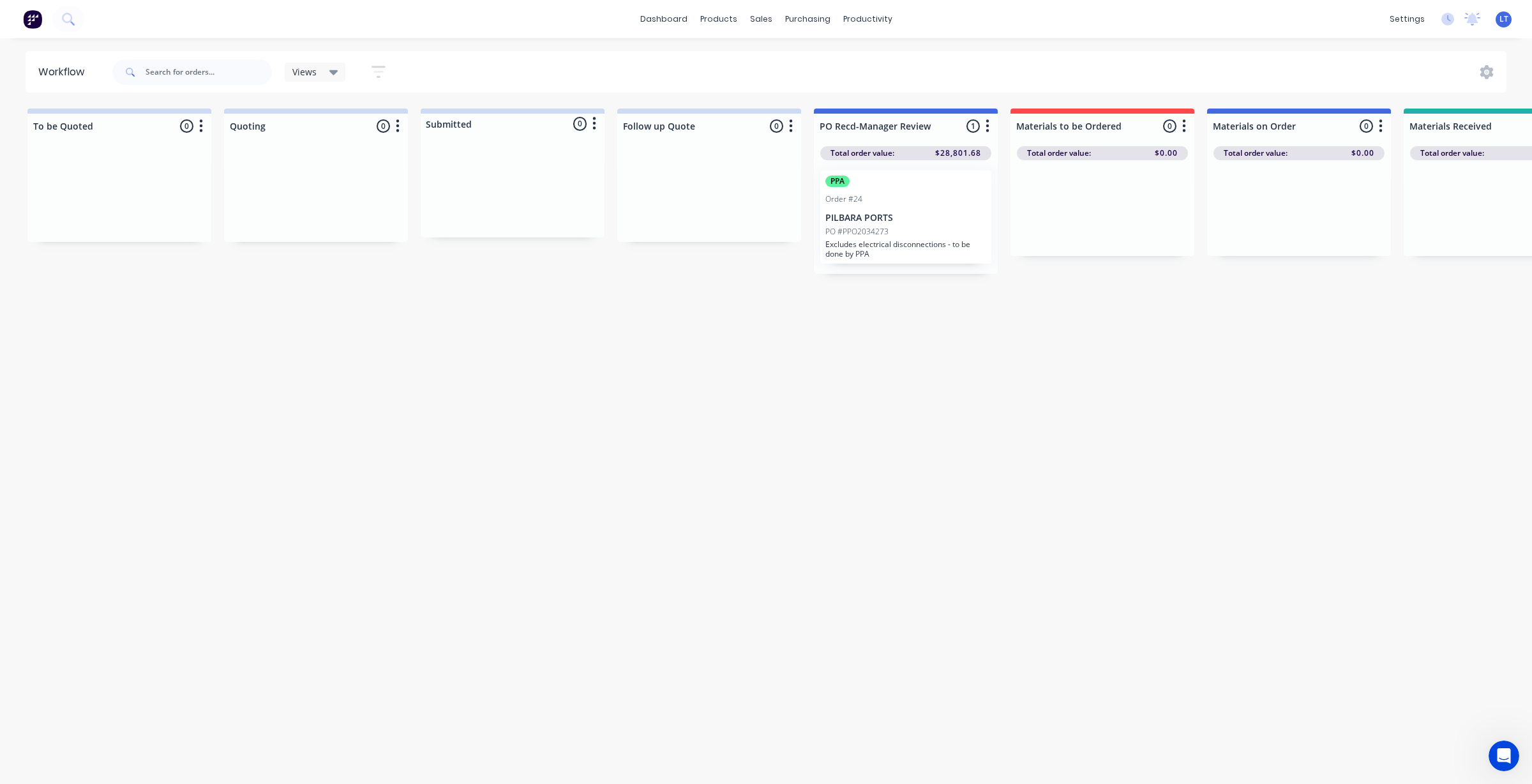
click at [588, 475] on div "Workflow Views Save new view None edit VIEW ALL (Default) edit Show/Hide status…" at bounding box center [766, 405] width 1532 height 707
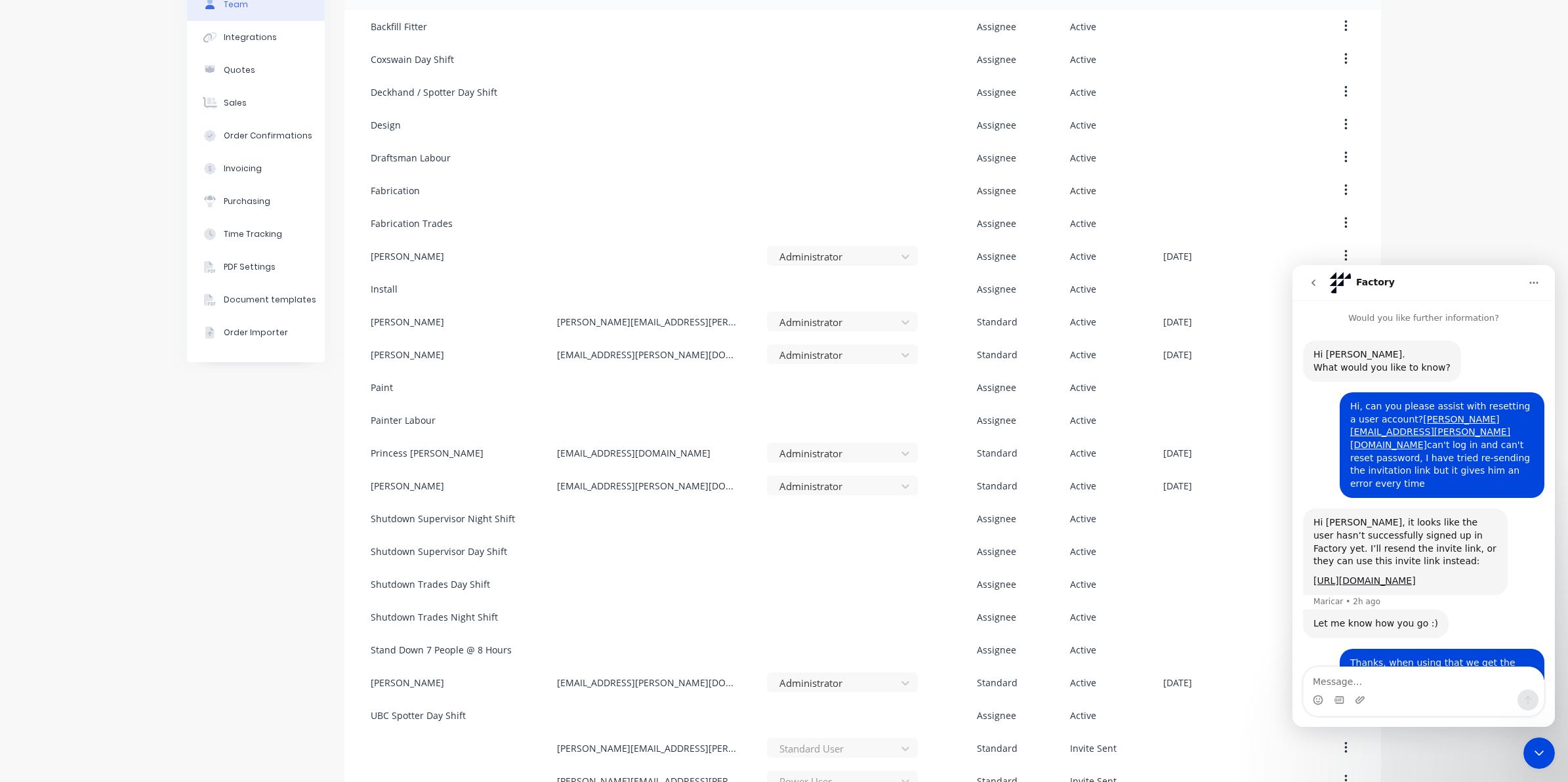
scroll to position [294, 0]
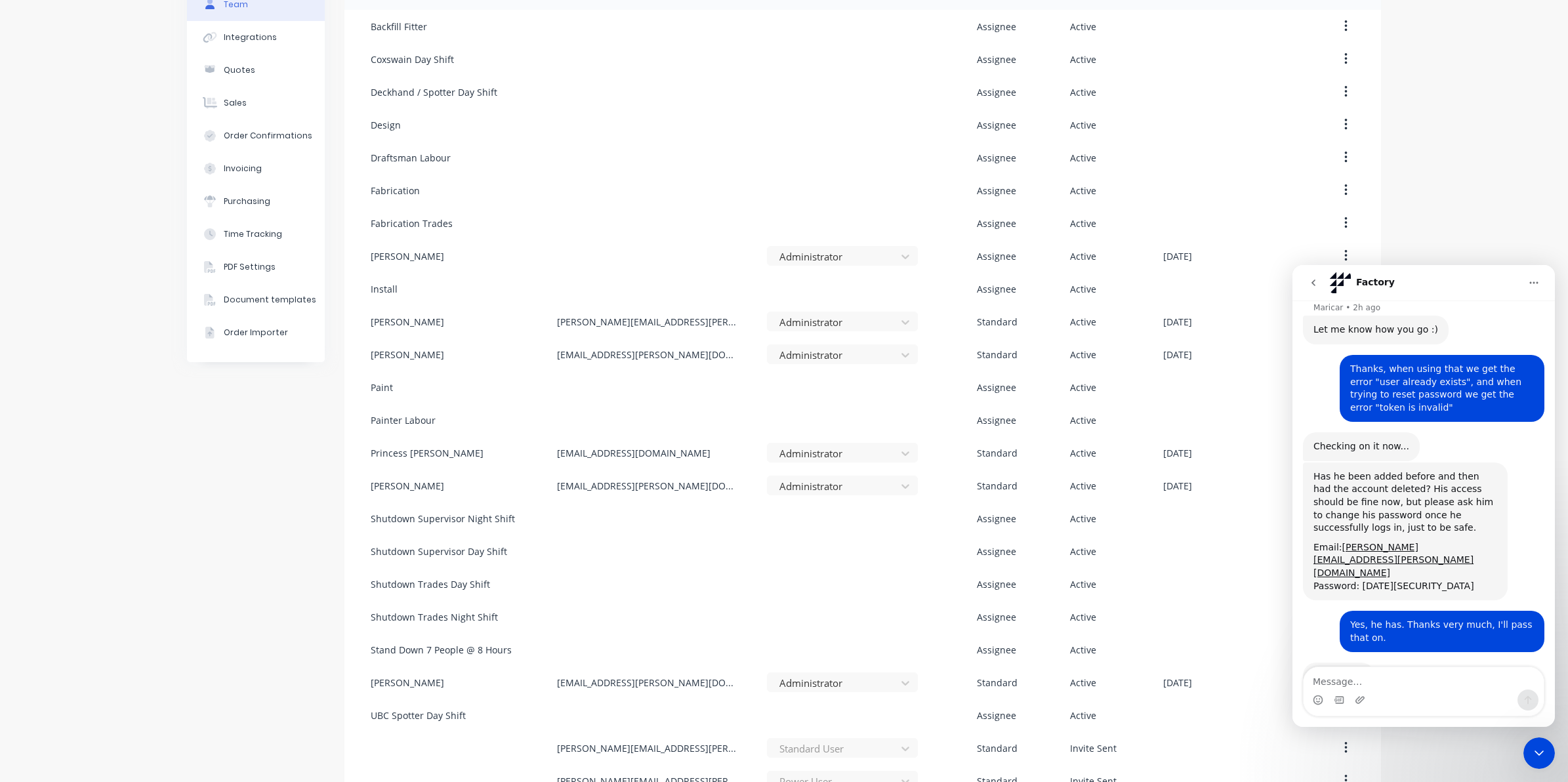
drag, startPoint x: 2726, startPoint y: 1486, endPoint x: 1525, endPoint y: 751, distance: 1408.1
click at [1536, 758] on icon "Close Intercom Messenger" at bounding box center [1539, 753] width 16 height 16
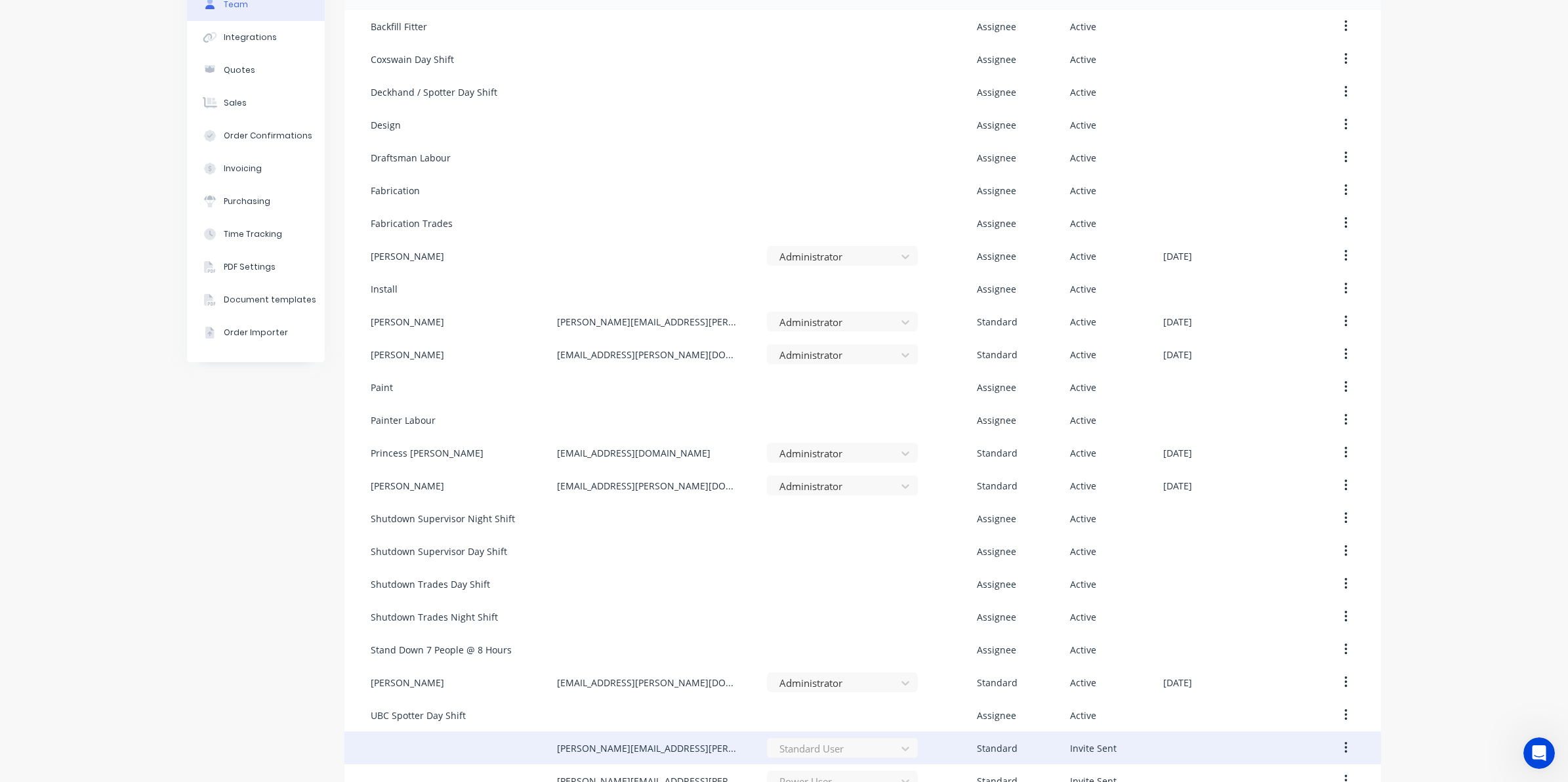
scroll to position [281, 0]
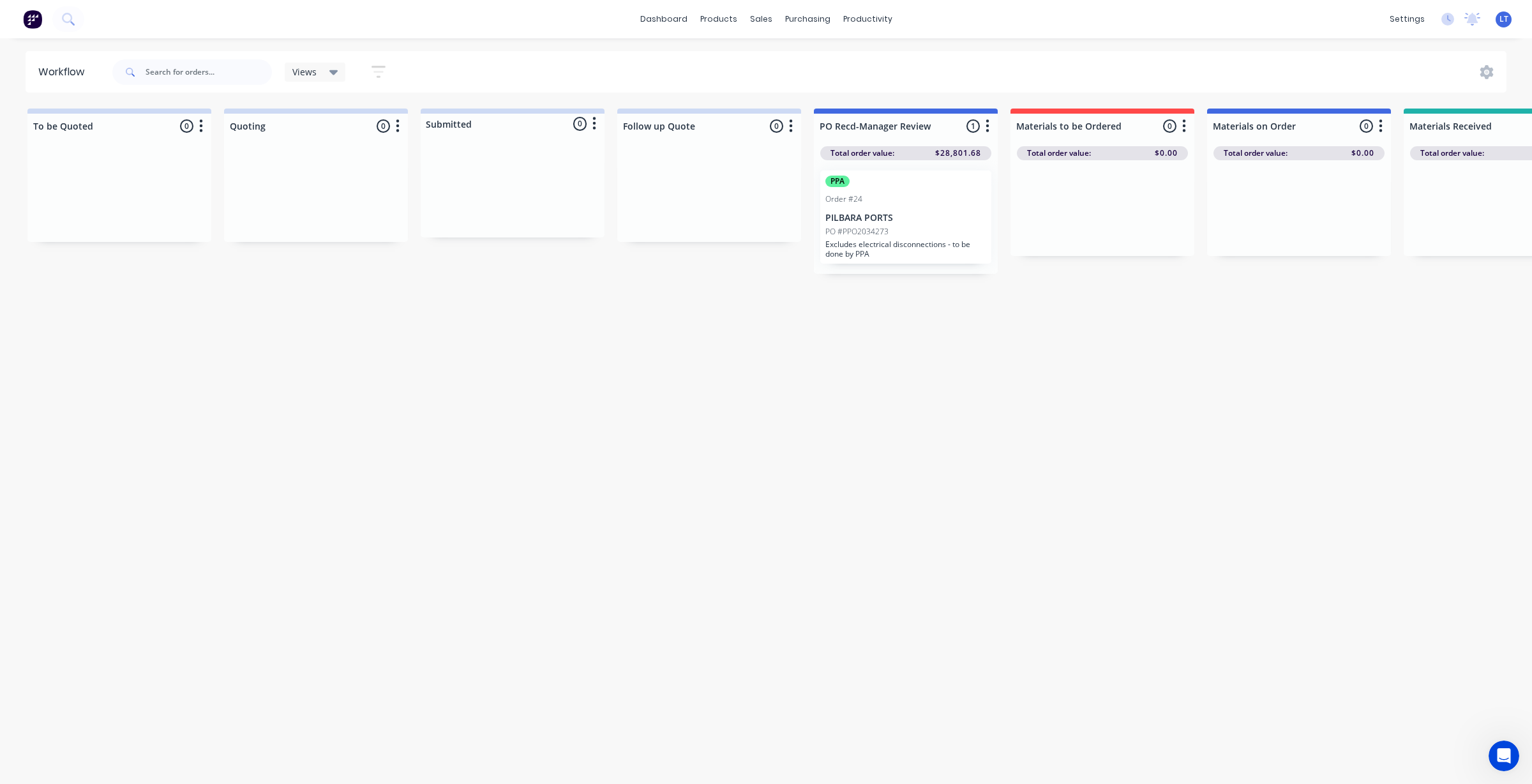
scroll to position [80, 0]
click at [862, 405] on div "Workflow Views Save new view None edit VIEW ALL (Default) edit Show/Hide status…" at bounding box center [766, 405] width 1532 height 707
drag, startPoint x: 862, startPoint y: 405, endPoint x: 821, endPoint y: 407, distance: 41.0
click at [821, 407] on div "Workflow Views Save new view None edit VIEW ALL (Default) edit Show/Hide status…" at bounding box center [766, 405] width 1532 height 707
drag, startPoint x: 767, startPoint y: 428, endPoint x: 709, endPoint y: 435, distance: 58.4
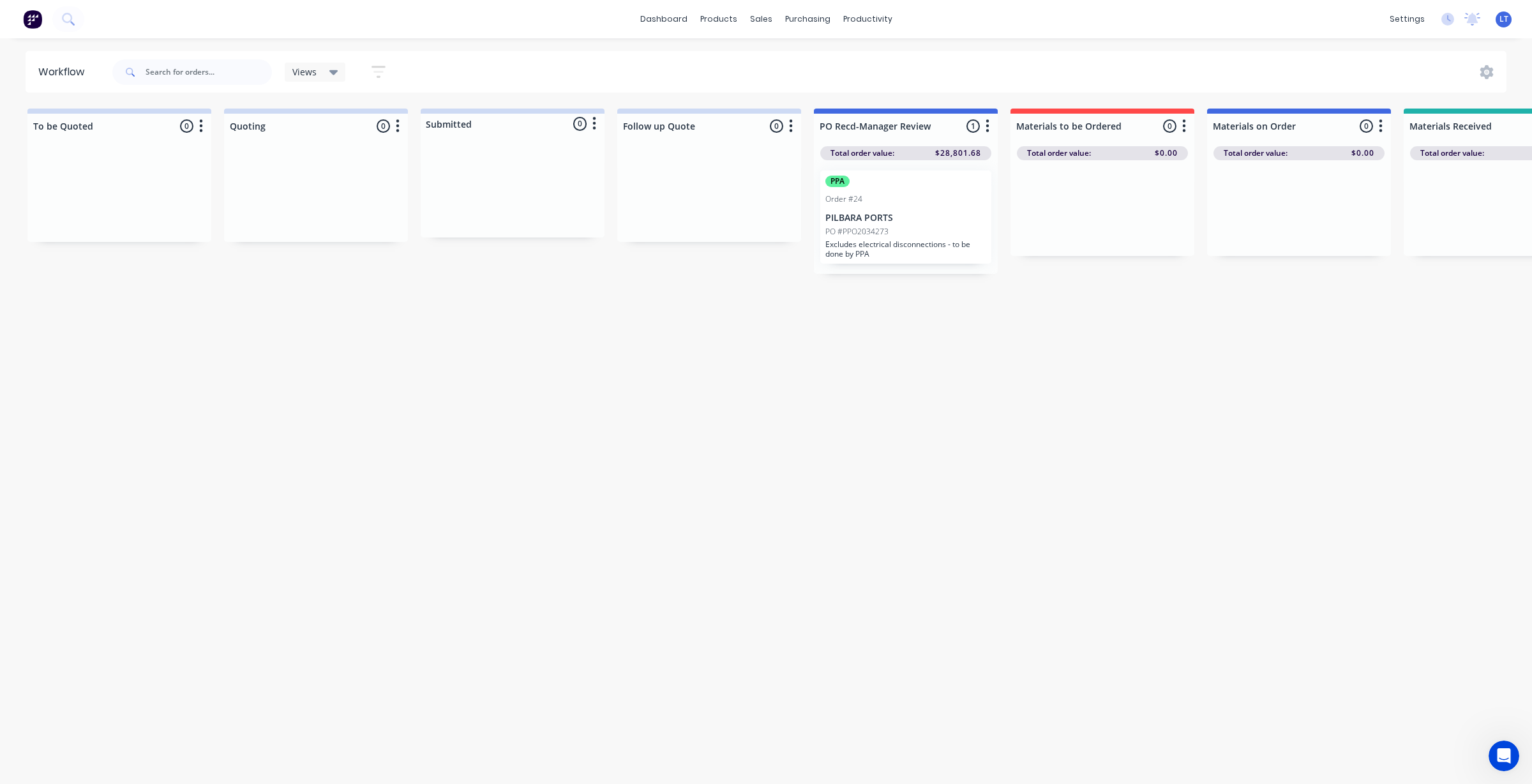
click at [709, 435] on div "Workflow Views Save new view None edit VIEW ALL (Default) edit Show/Hide status…" at bounding box center [766, 405] width 1532 height 707
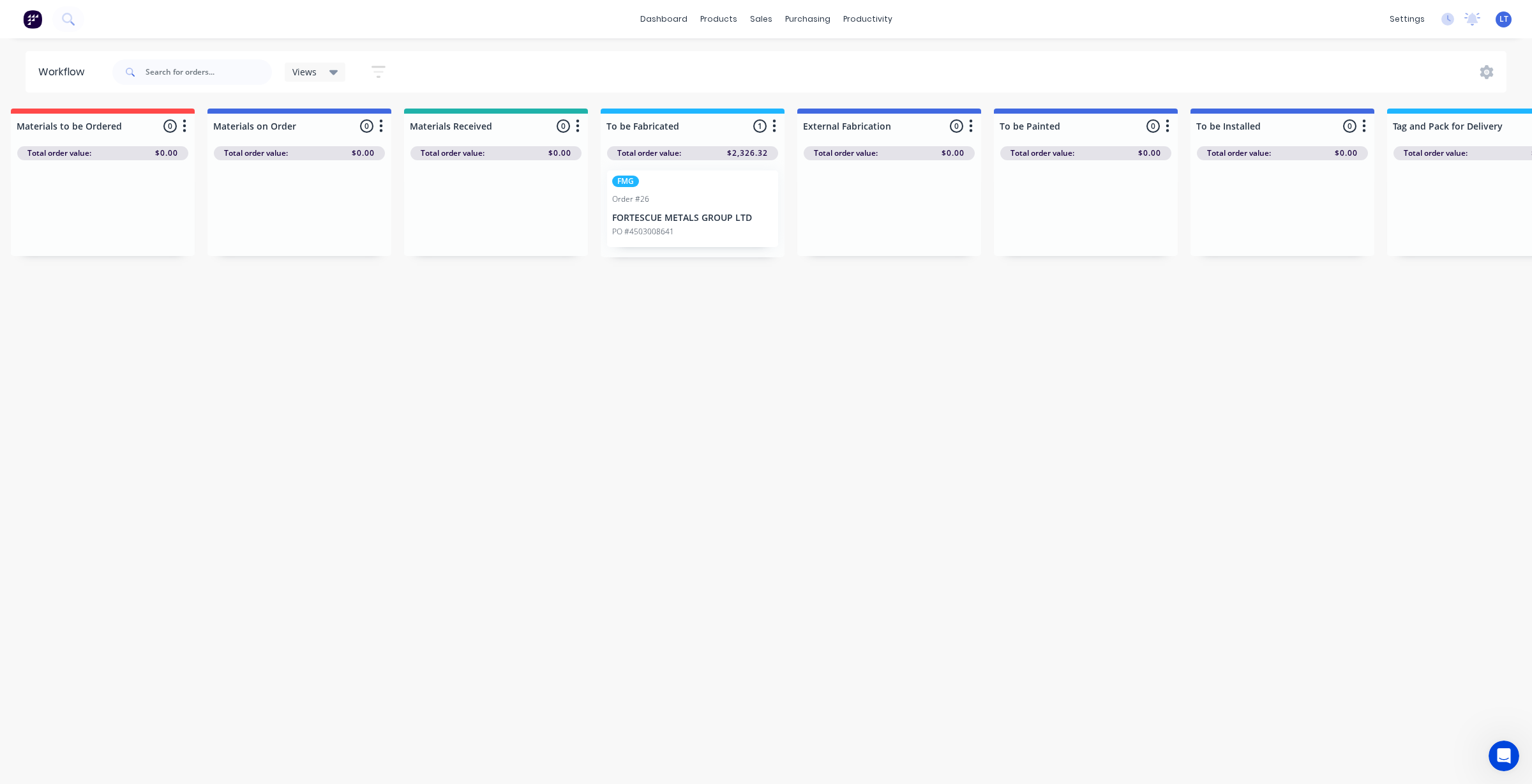
scroll to position [0, 951]
